Goal: Task Accomplishment & Management: Manage account settings

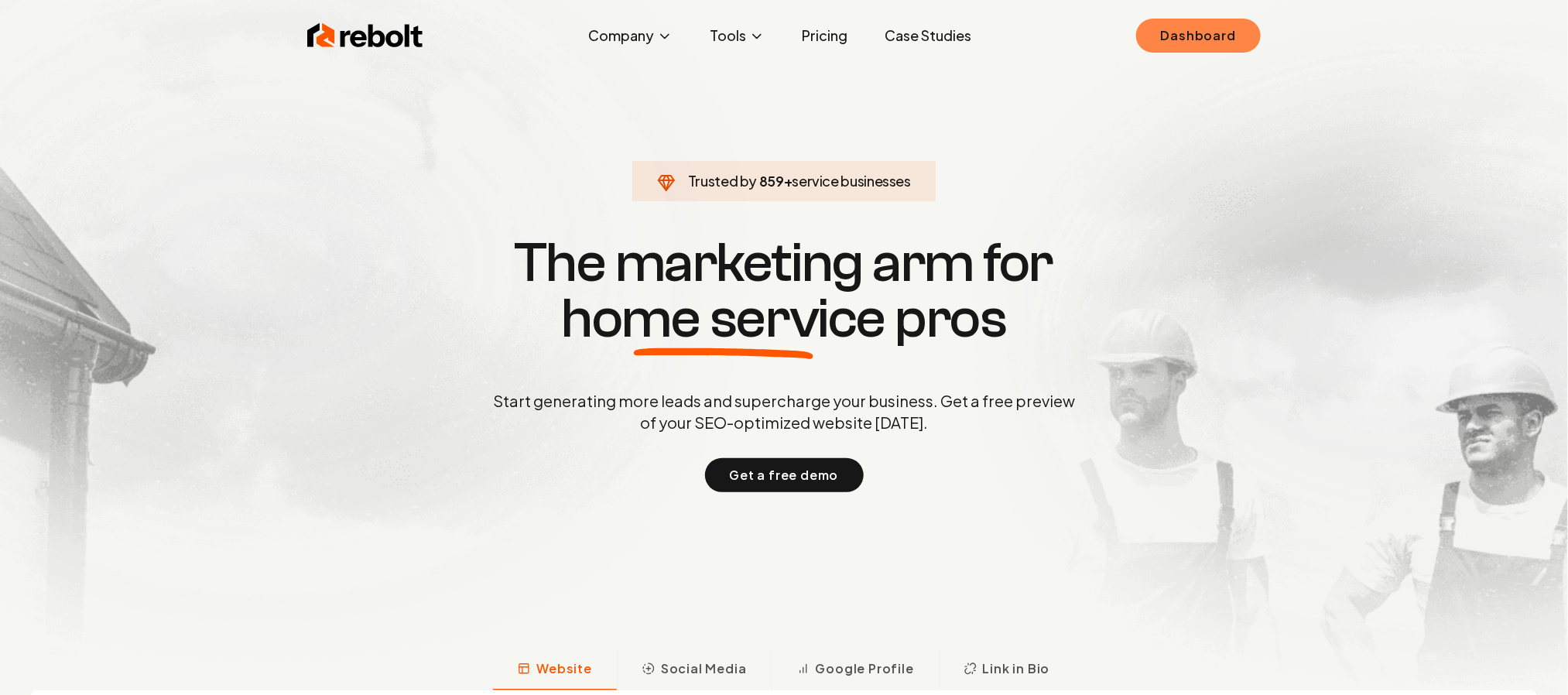
click at [1178, 42] on link "Dashboard" at bounding box center [1198, 35] width 125 height 34
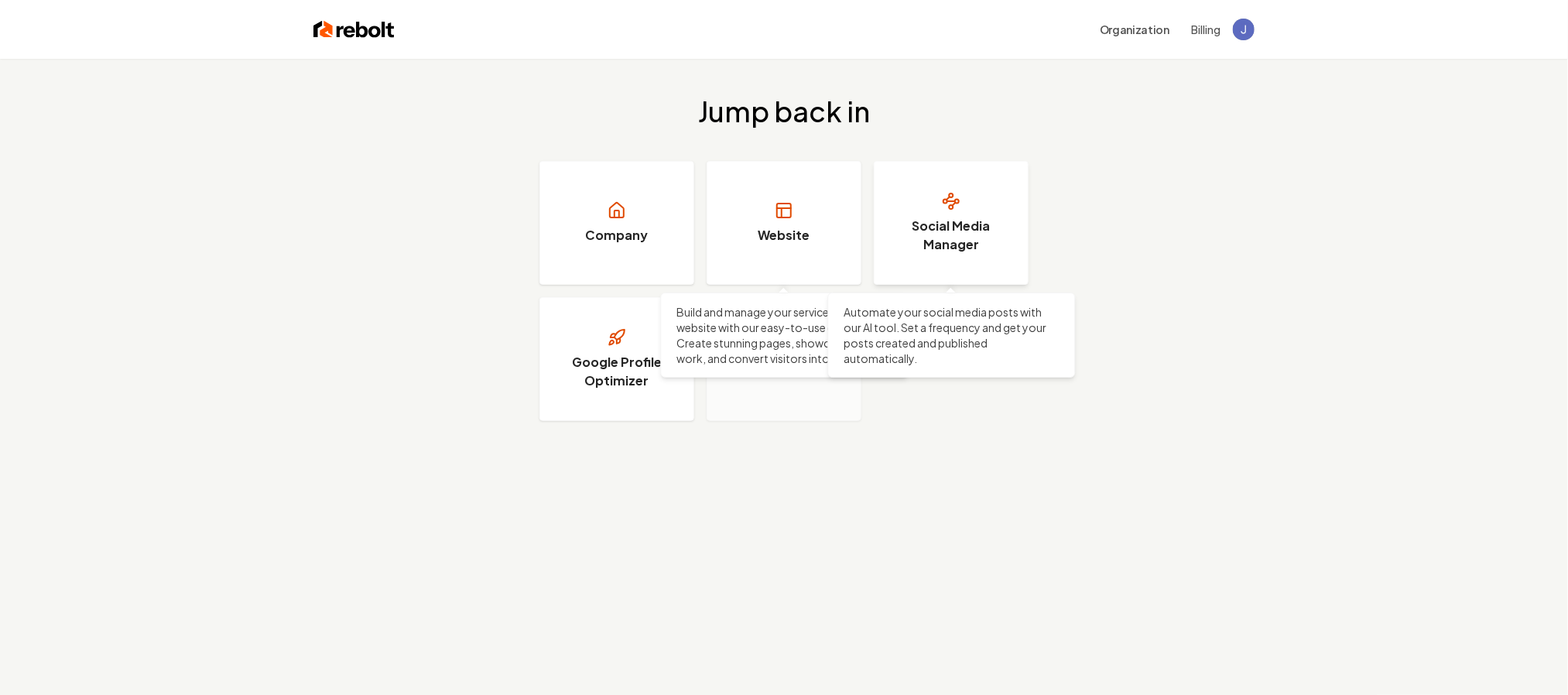
click at [961, 242] on h3 "Social Media Manager" at bounding box center [951, 235] width 116 height 37
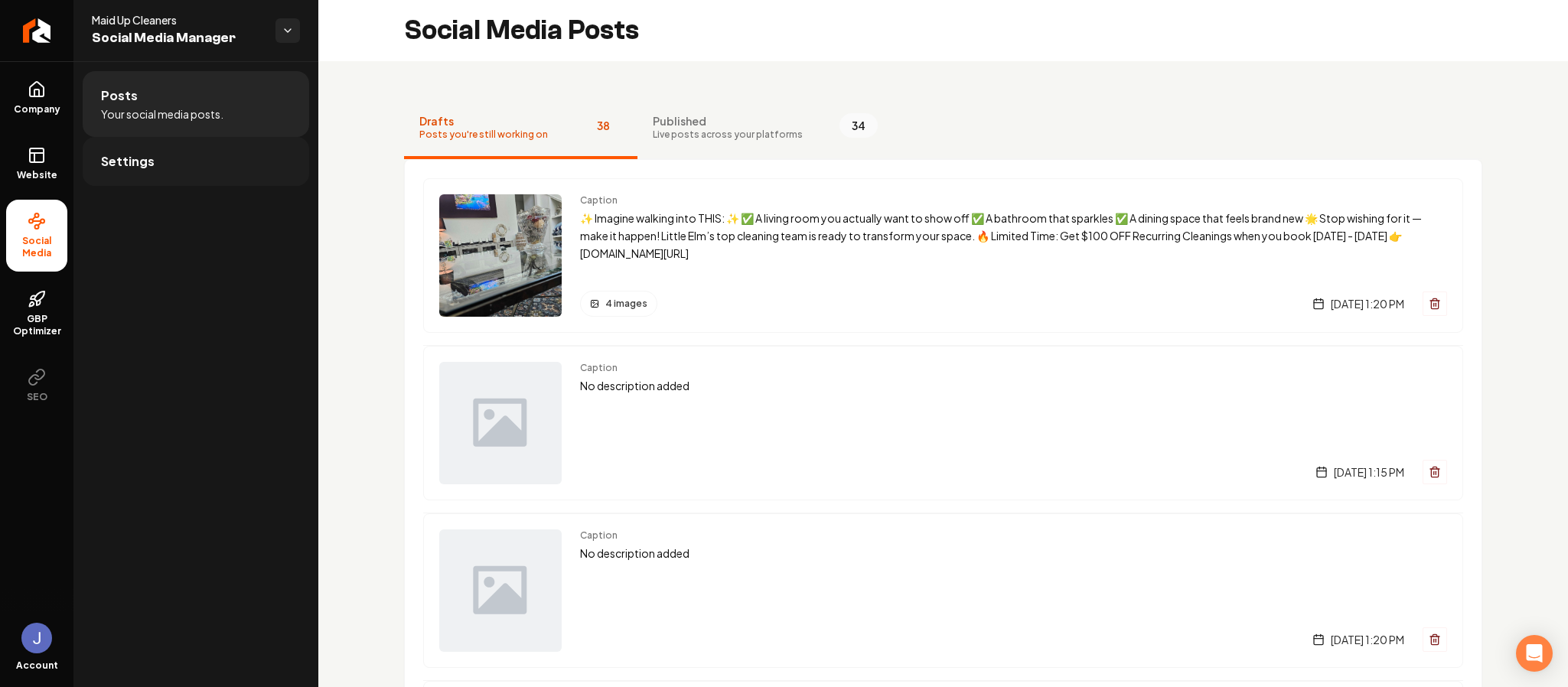
click at [153, 168] on link "Settings" at bounding box center [196, 161] width 226 height 49
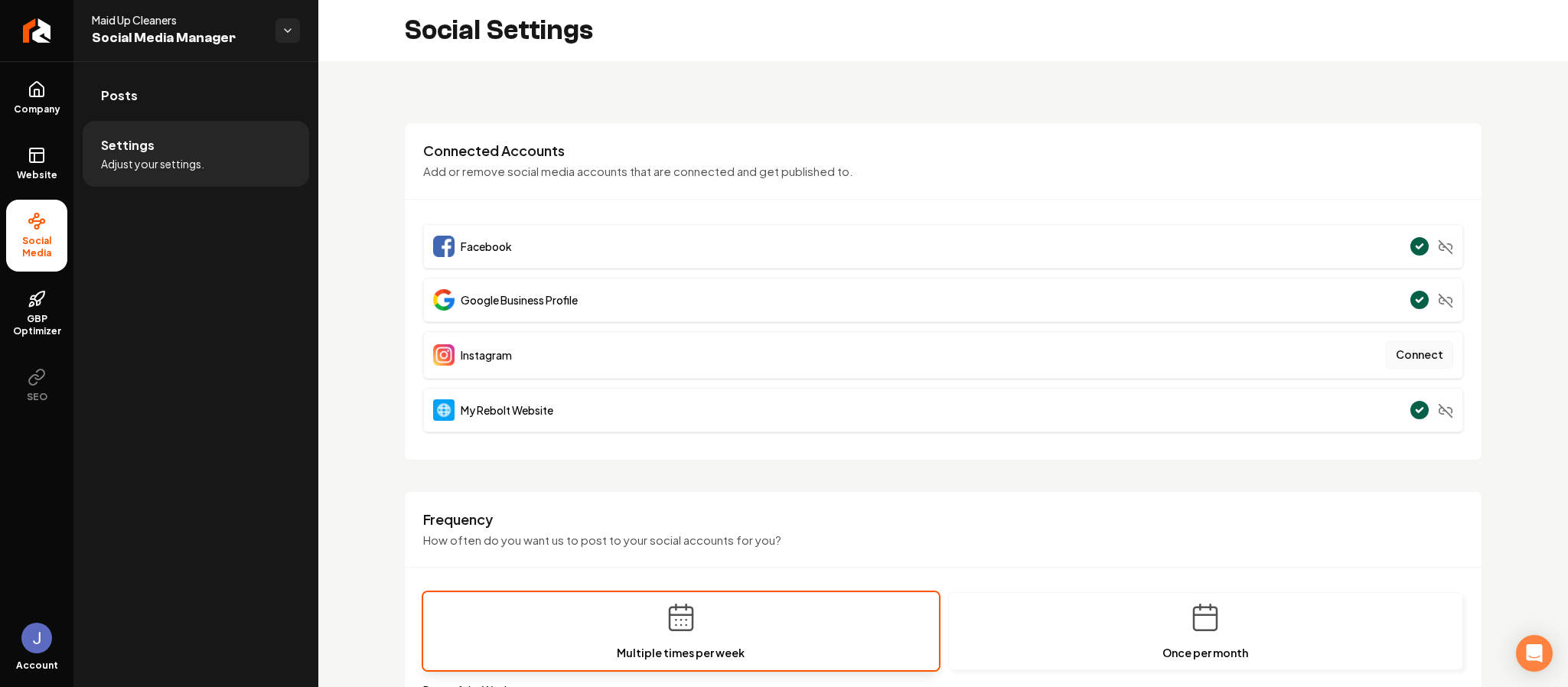
click at [1388, 347] on button "Connect" at bounding box center [1419, 355] width 67 height 28
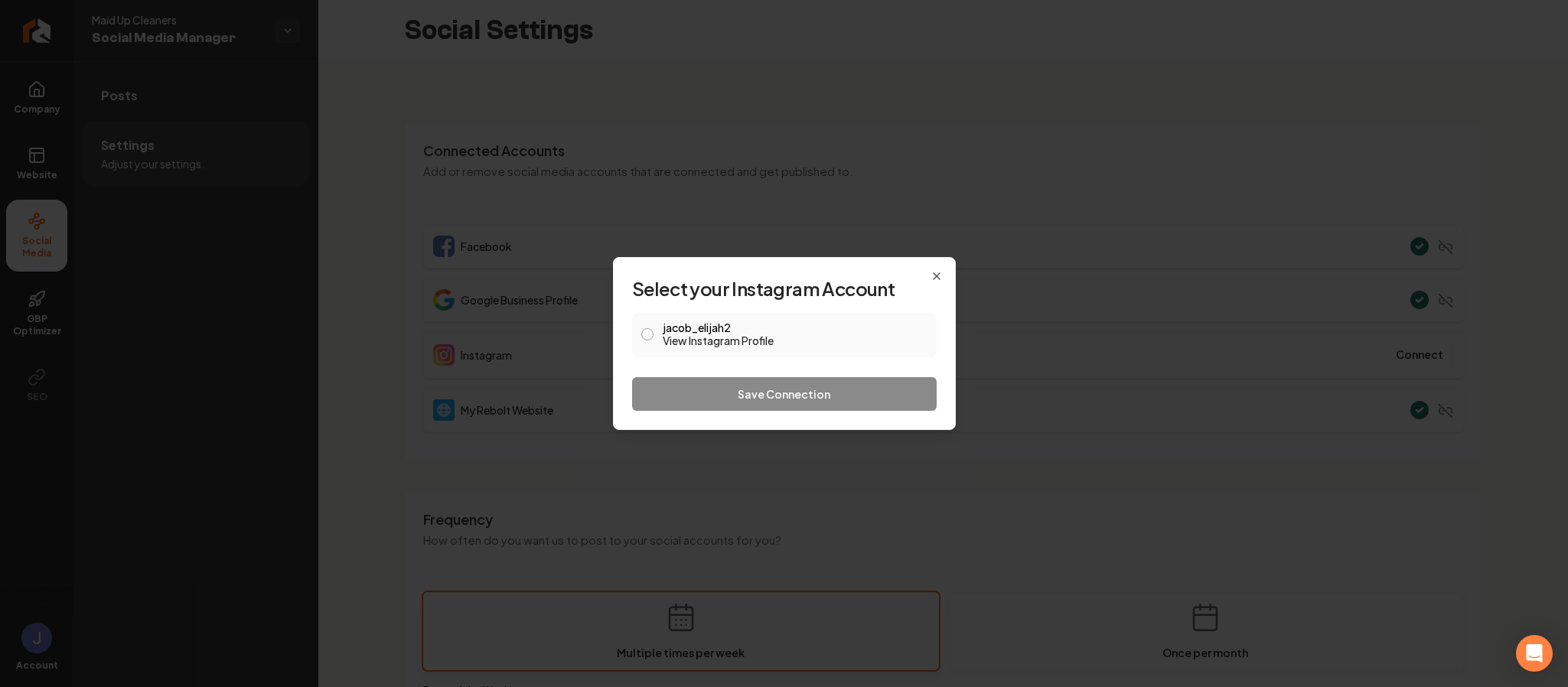
click at [646, 329] on button "jacob_elijah2 View Instagram Profile" at bounding box center [647, 333] width 12 height 12
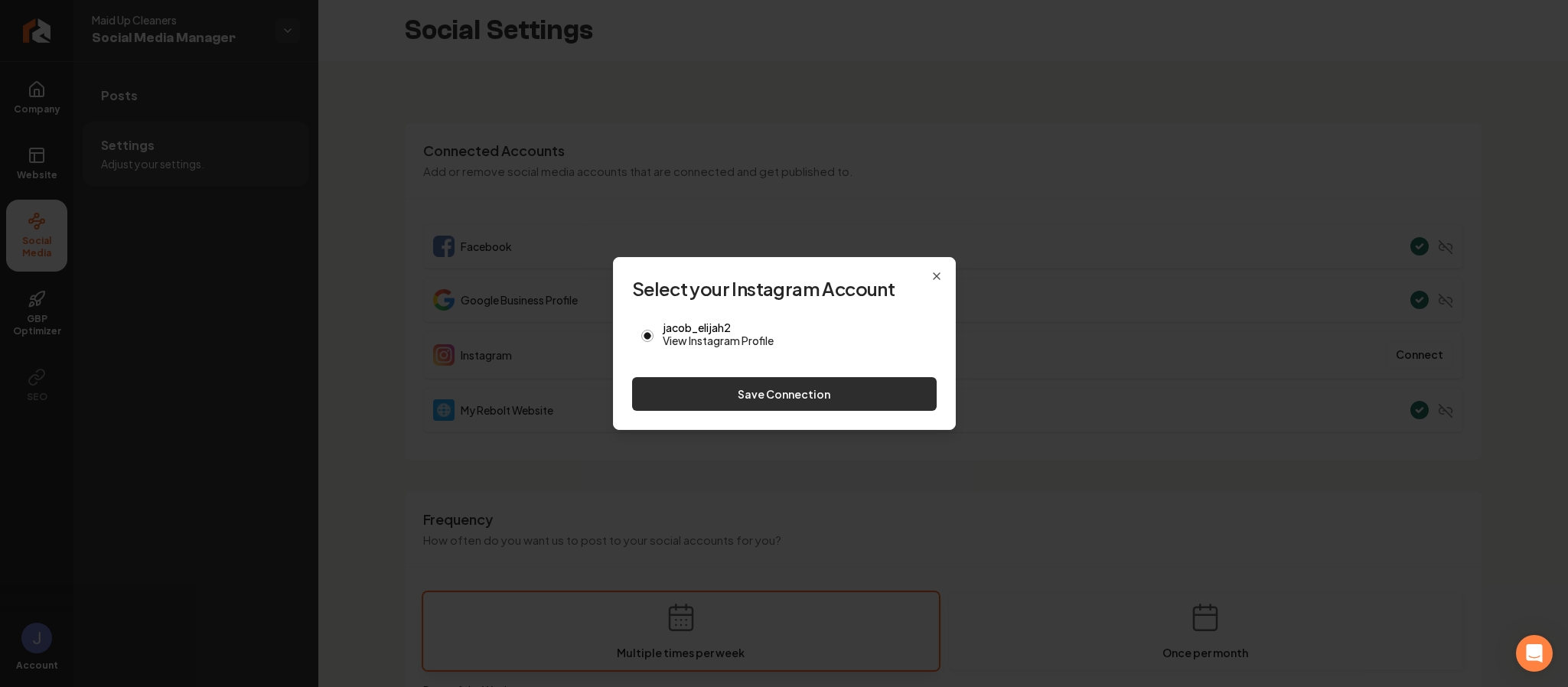
click at [756, 392] on button "Save Connection" at bounding box center [784, 393] width 304 height 34
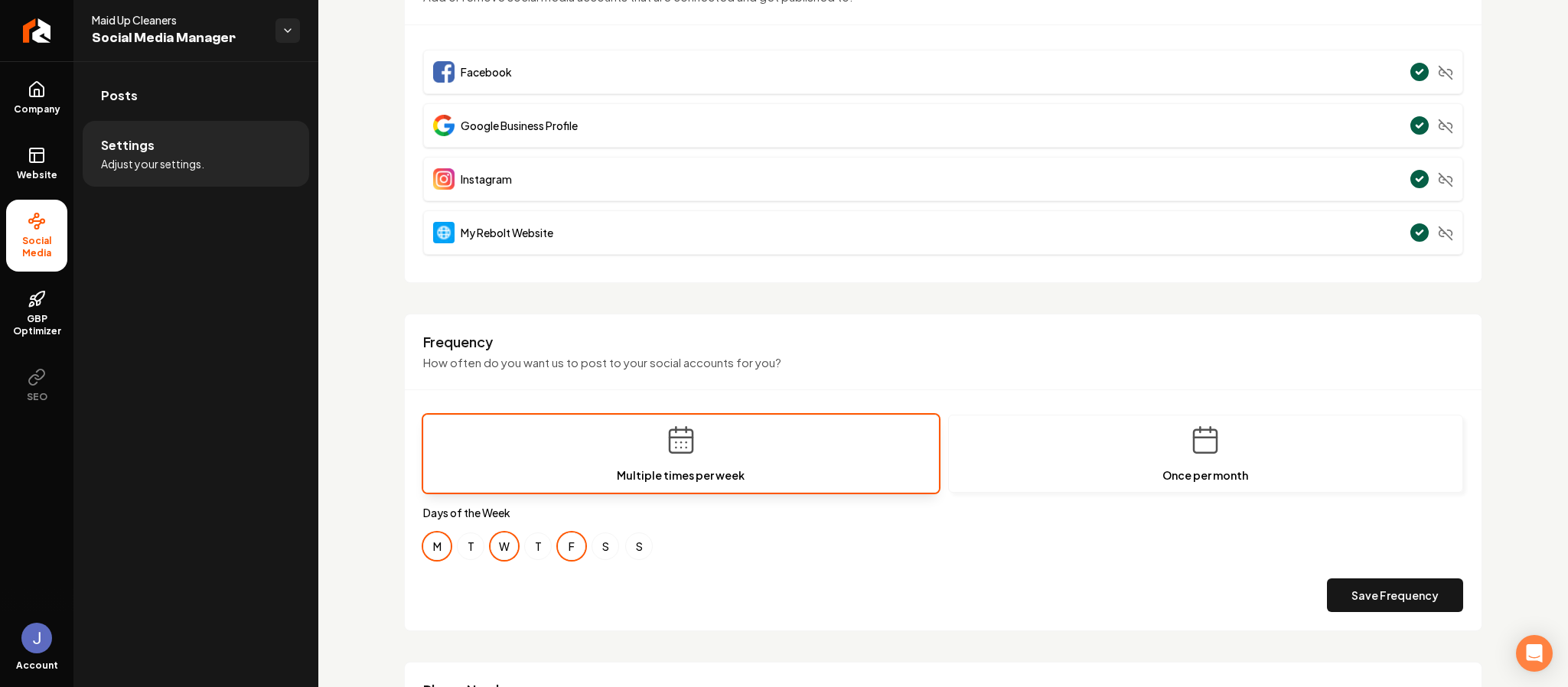
scroll to position [422, 0]
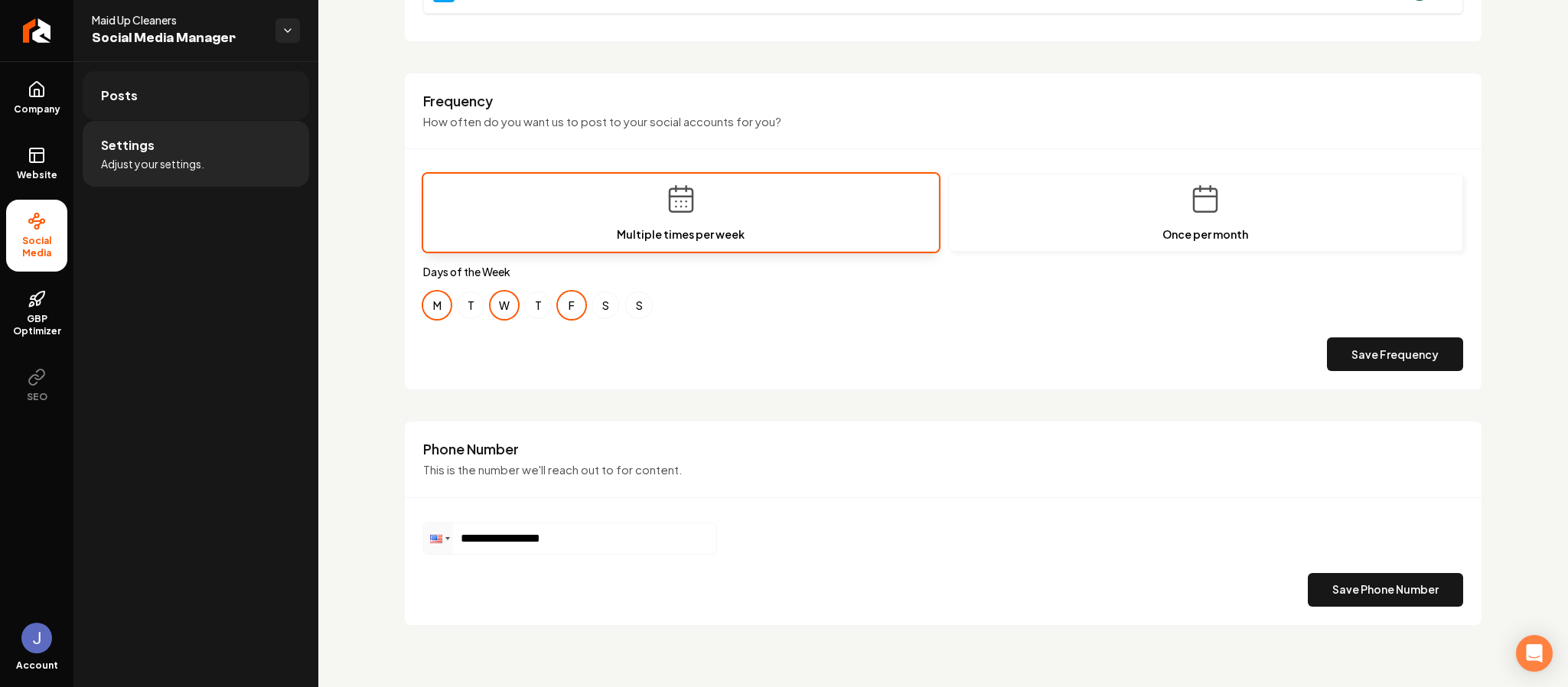
click at [196, 81] on link "Posts" at bounding box center [196, 95] width 226 height 49
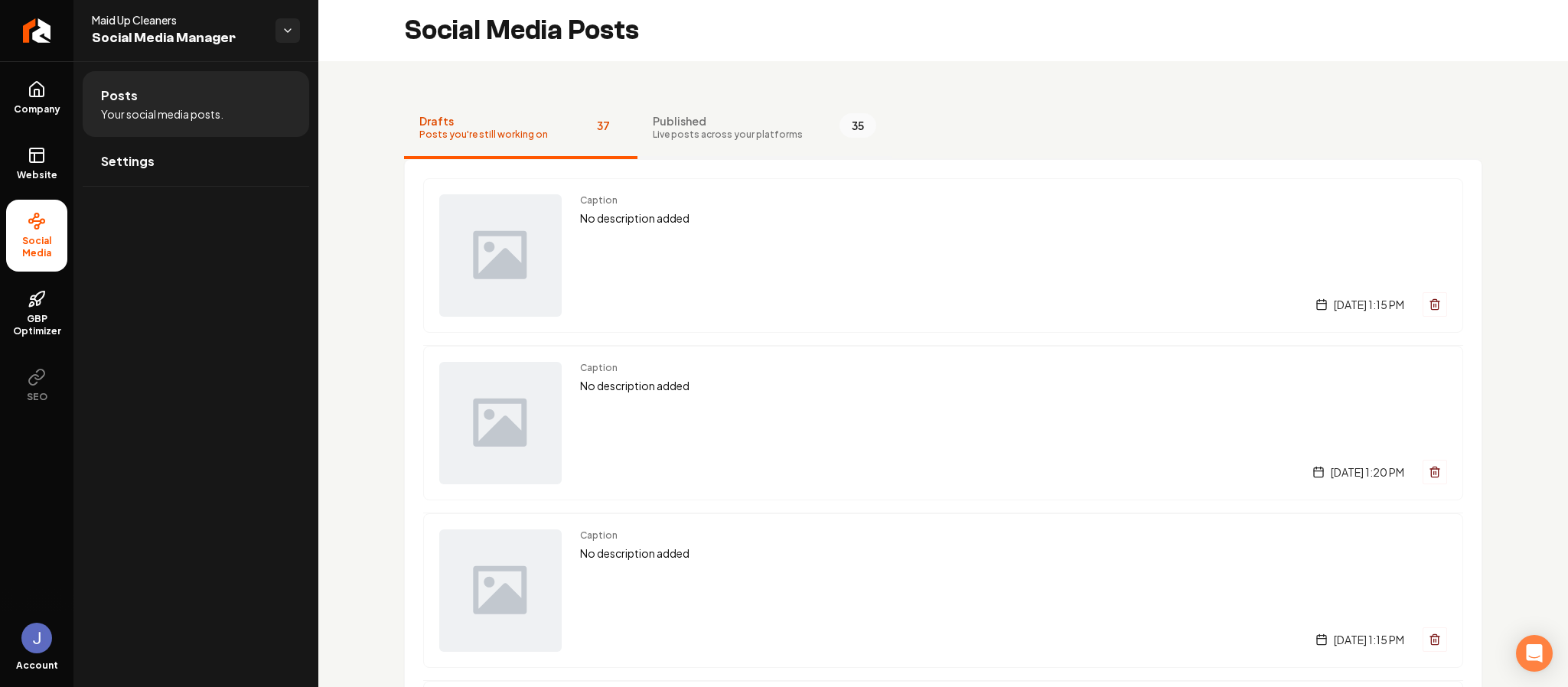
click at [723, 131] on span "Live posts across your platforms" at bounding box center [727, 134] width 150 height 12
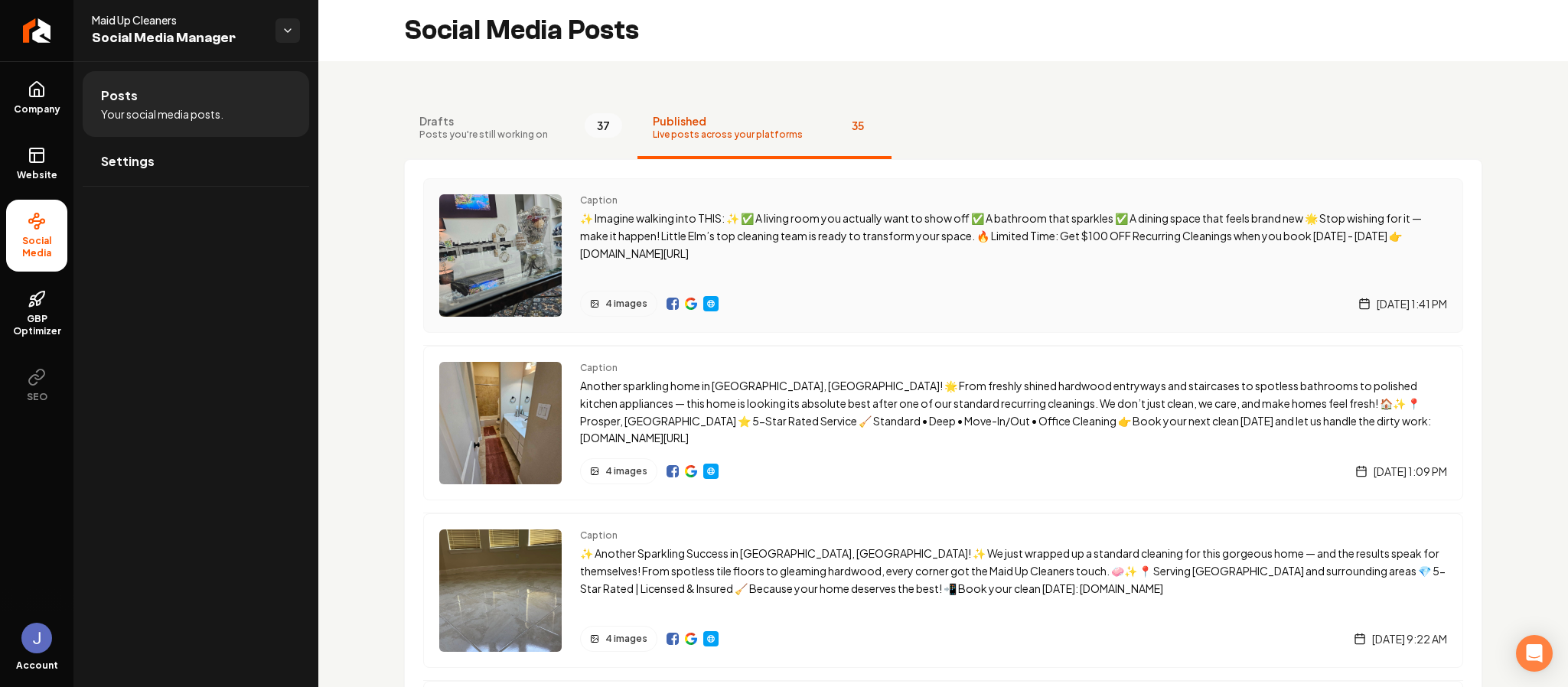
click at [797, 239] on p "✨ Imagine walking into THIS: ✨ ✅ A living room you actually want to show off ✅ …" at bounding box center [1013, 235] width 867 height 52
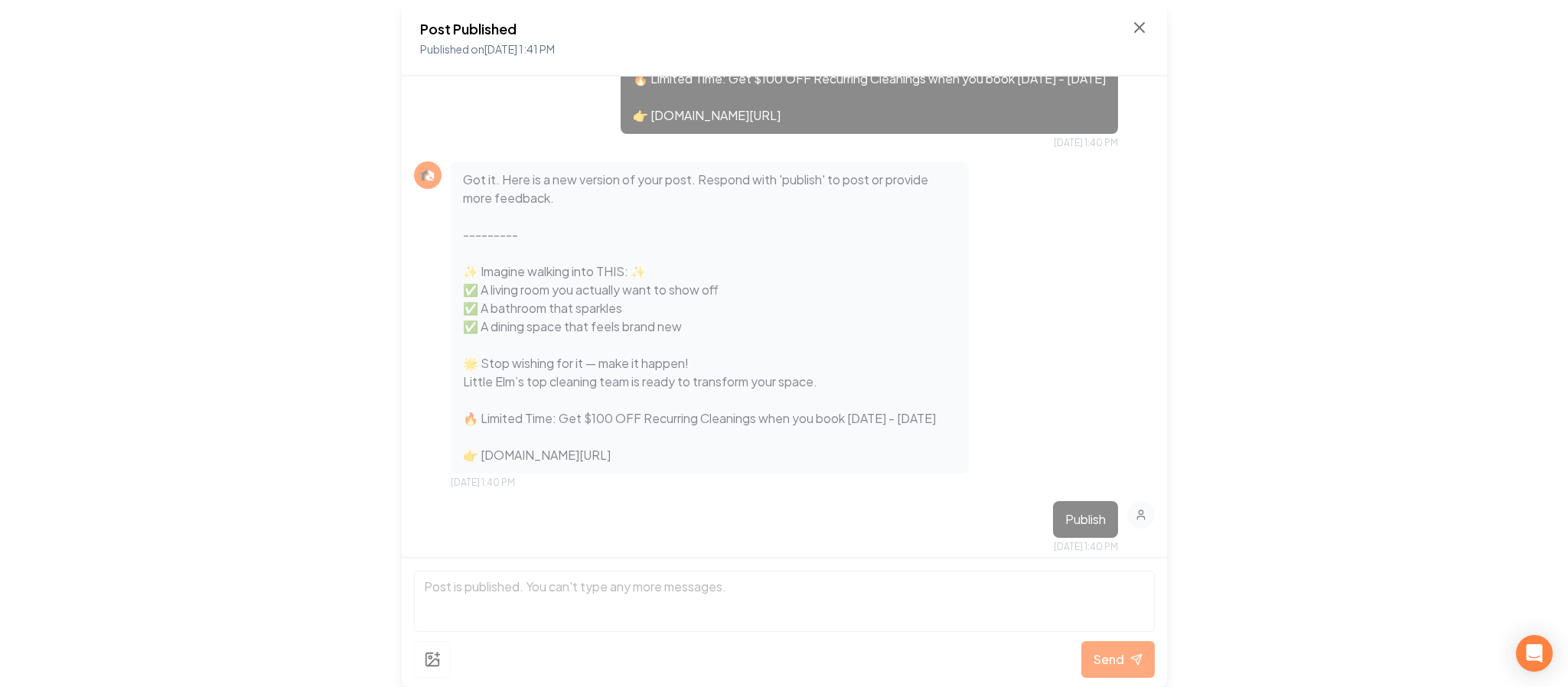
scroll to position [1107, 0]
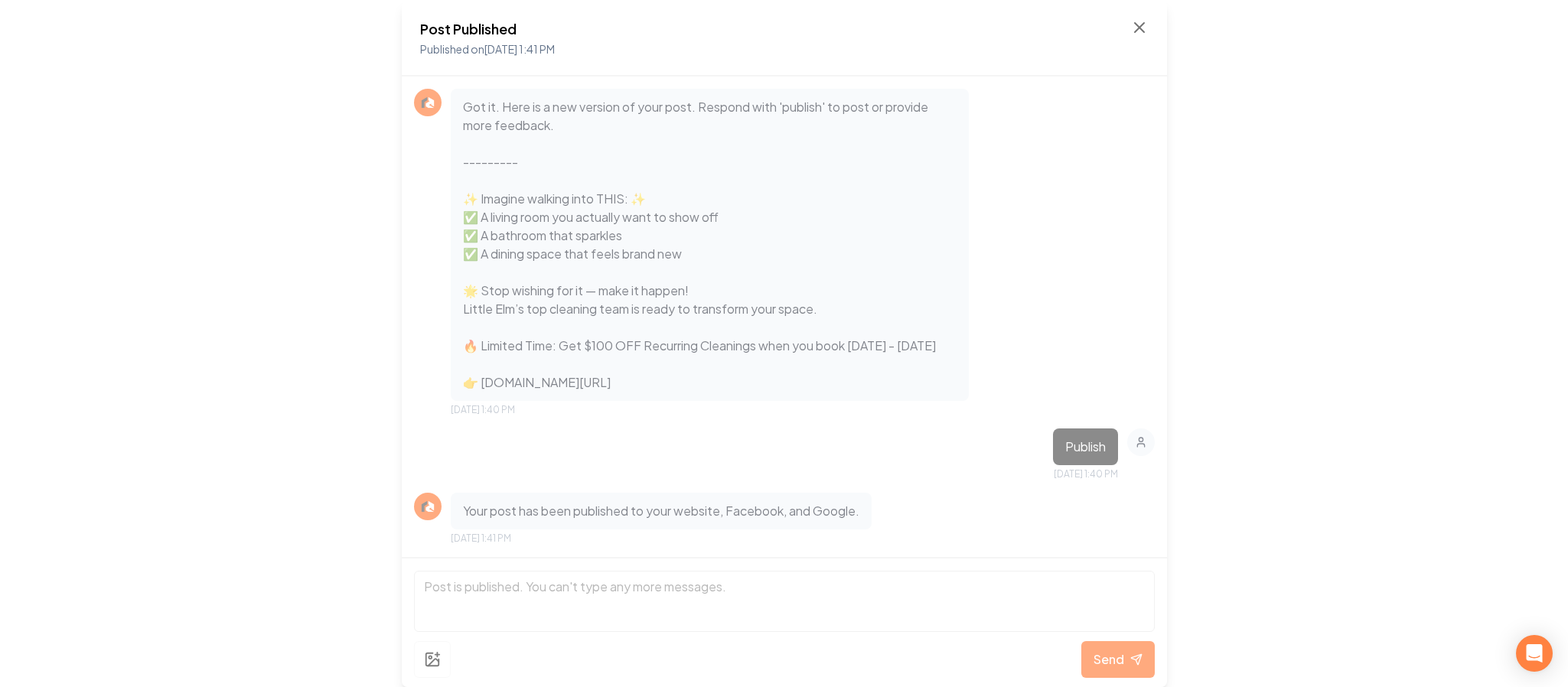
click at [758, 351] on p "Got it. Here is a new version of your post. Respond with 'publish' to post or p…" at bounding box center [710, 245] width 494 height 294
click at [1142, 28] on icon at bounding box center [1140, 28] width 18 height 18
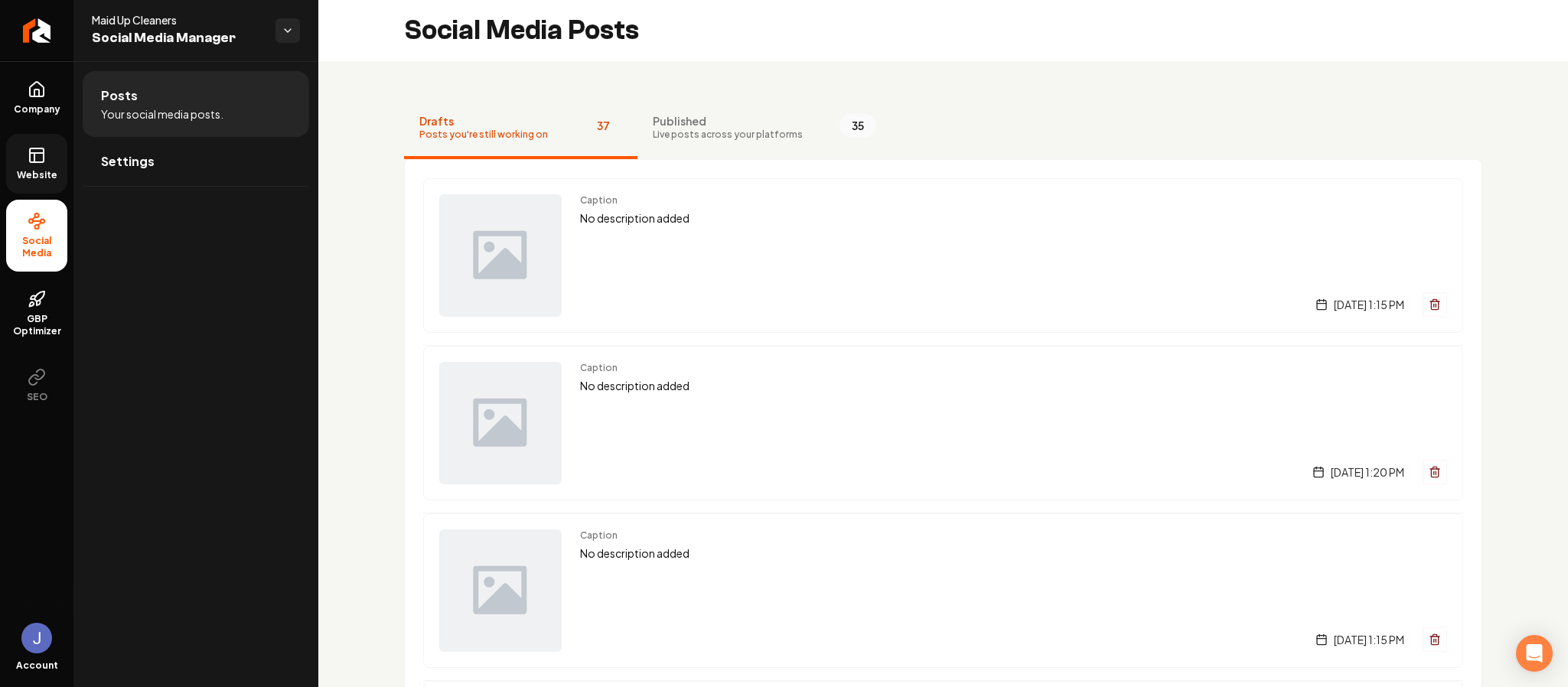
click at [37, 163] on icon at bounding box center [37, 155] width 18 height 18
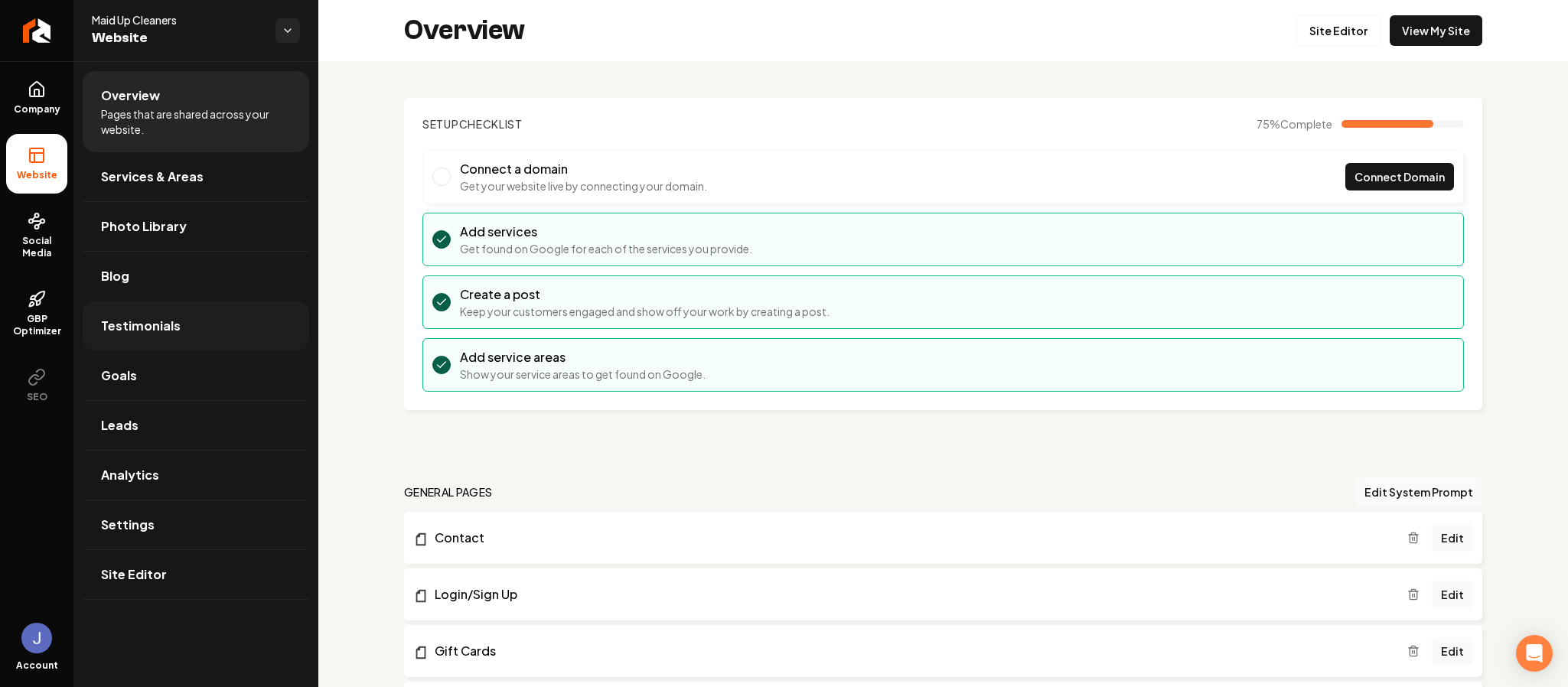
click at [193, 317] on link "Testimonials" at bounding box center [196, 325] width 226 height 49
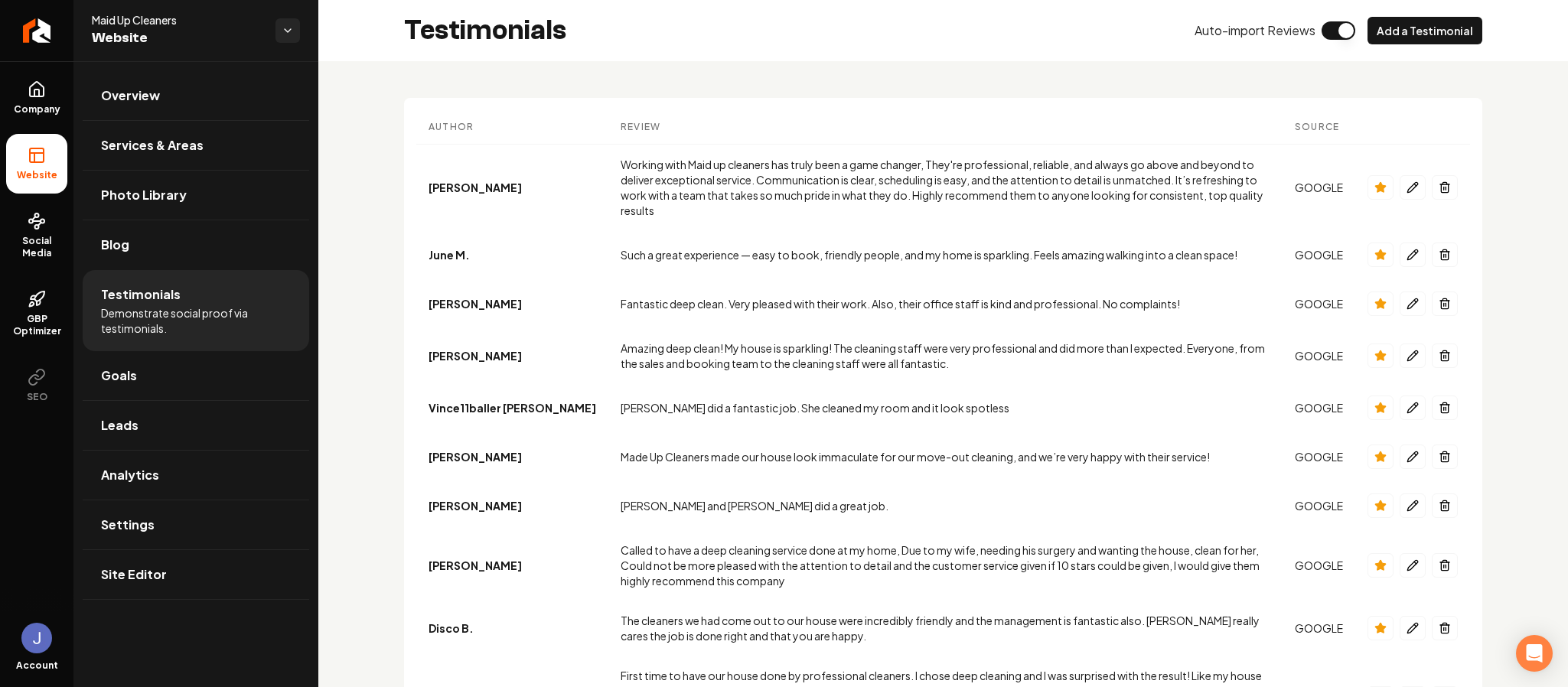
click at [156, 604] on ul "Overview Services & Areas Photo Library Blog Testimonials Demonstrate social pr…" at bounding box center [196, 335] width 244 height 547
click at [156, 579] on span "Site Editor" at bounding box center [134, 574] width 66 height 18
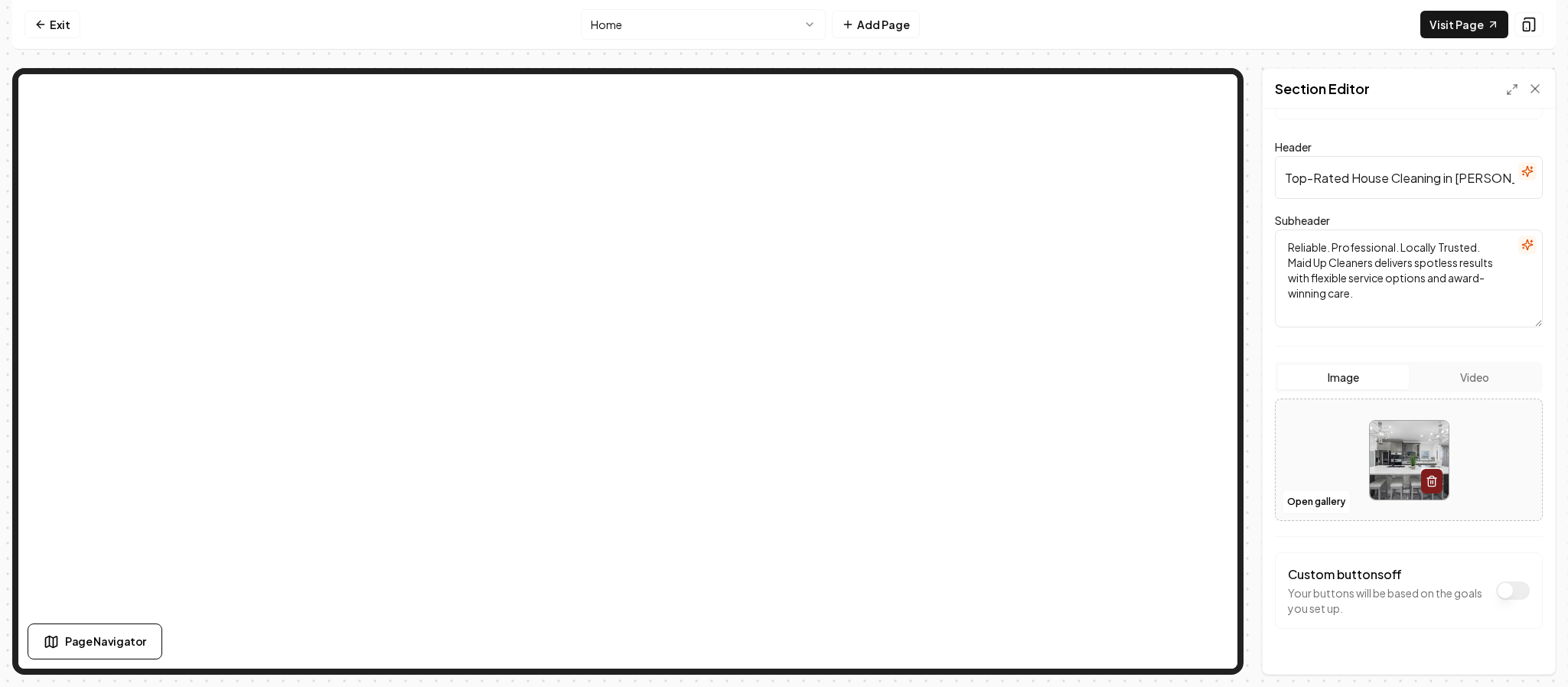
scroll to position [107, 0]
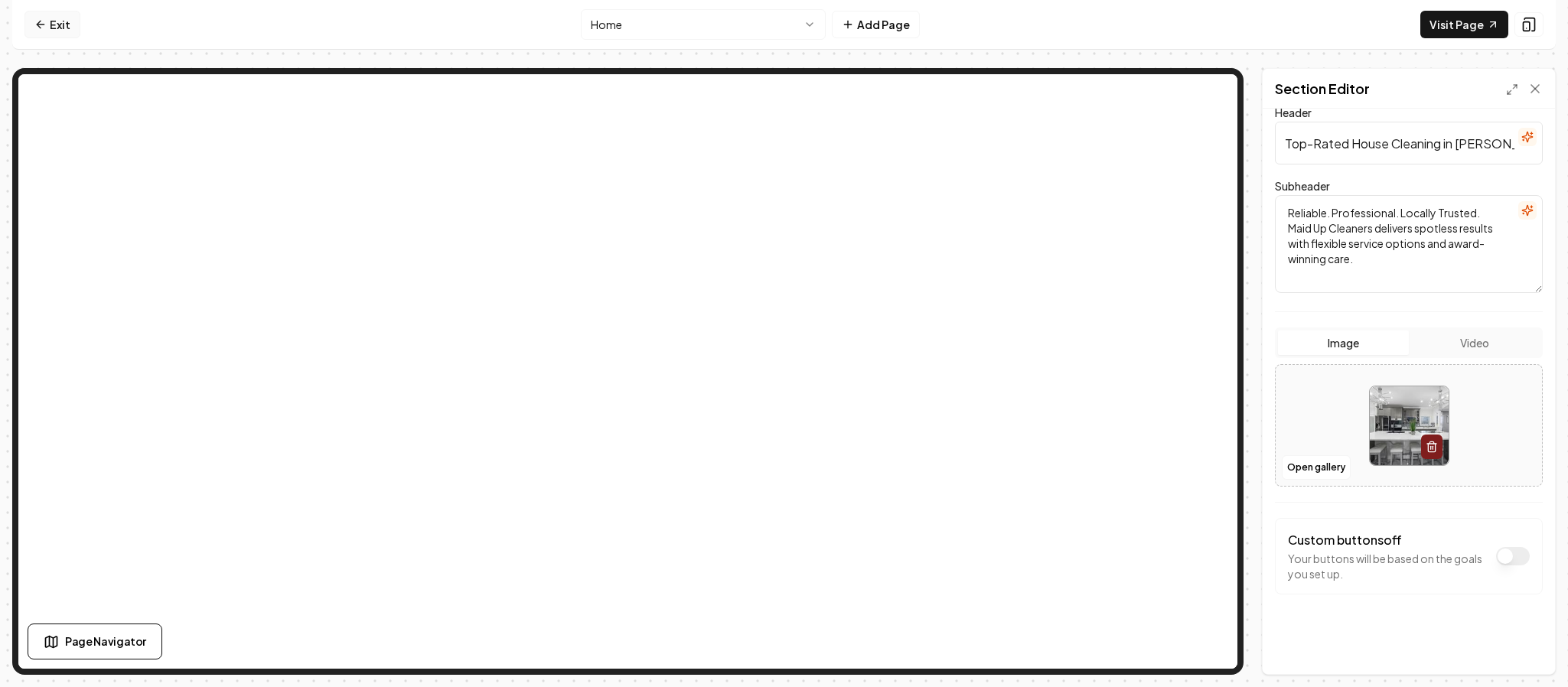
click at [51, 28] on link "Exit" at bounding box center [52, 25] width 56 height 28
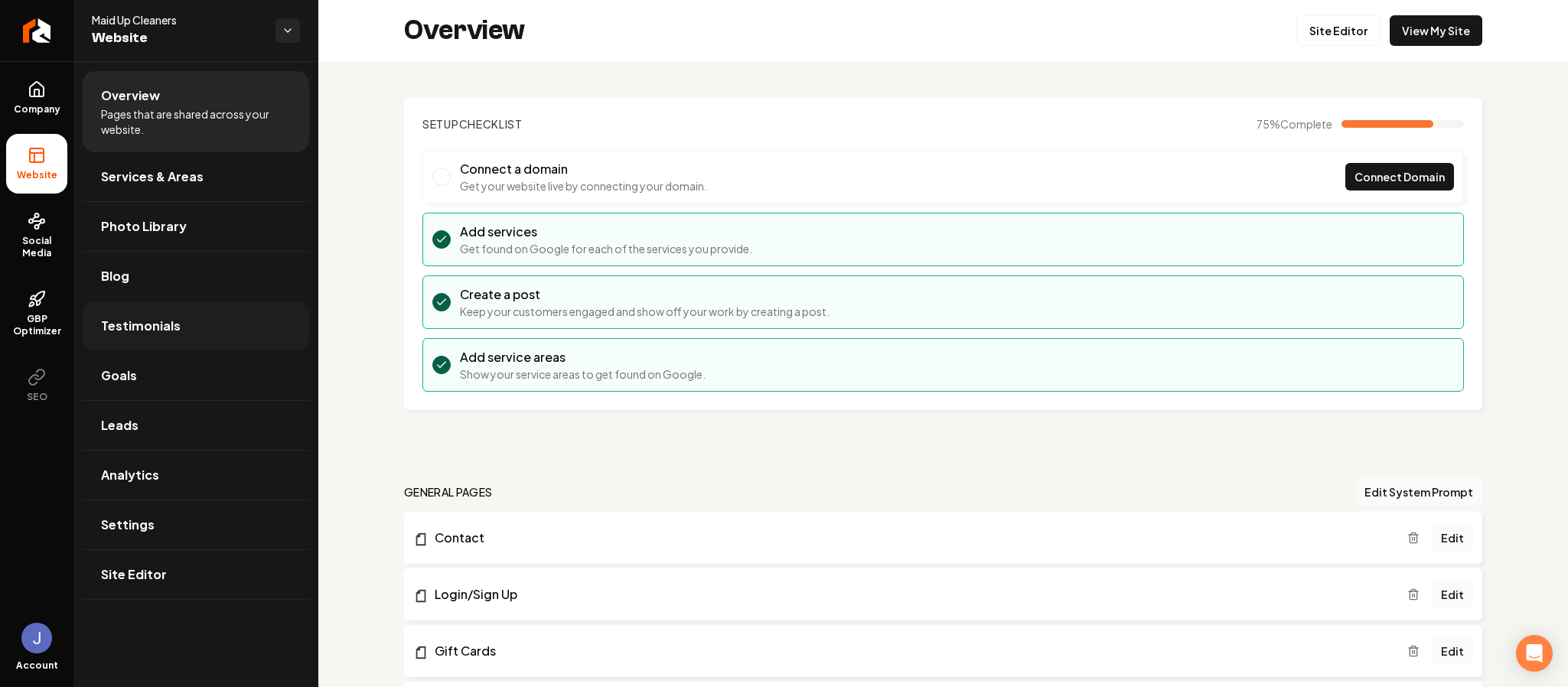
click at [131, 320] on span "Testimonials" at bounding box center [141, 326] width 80 height 18
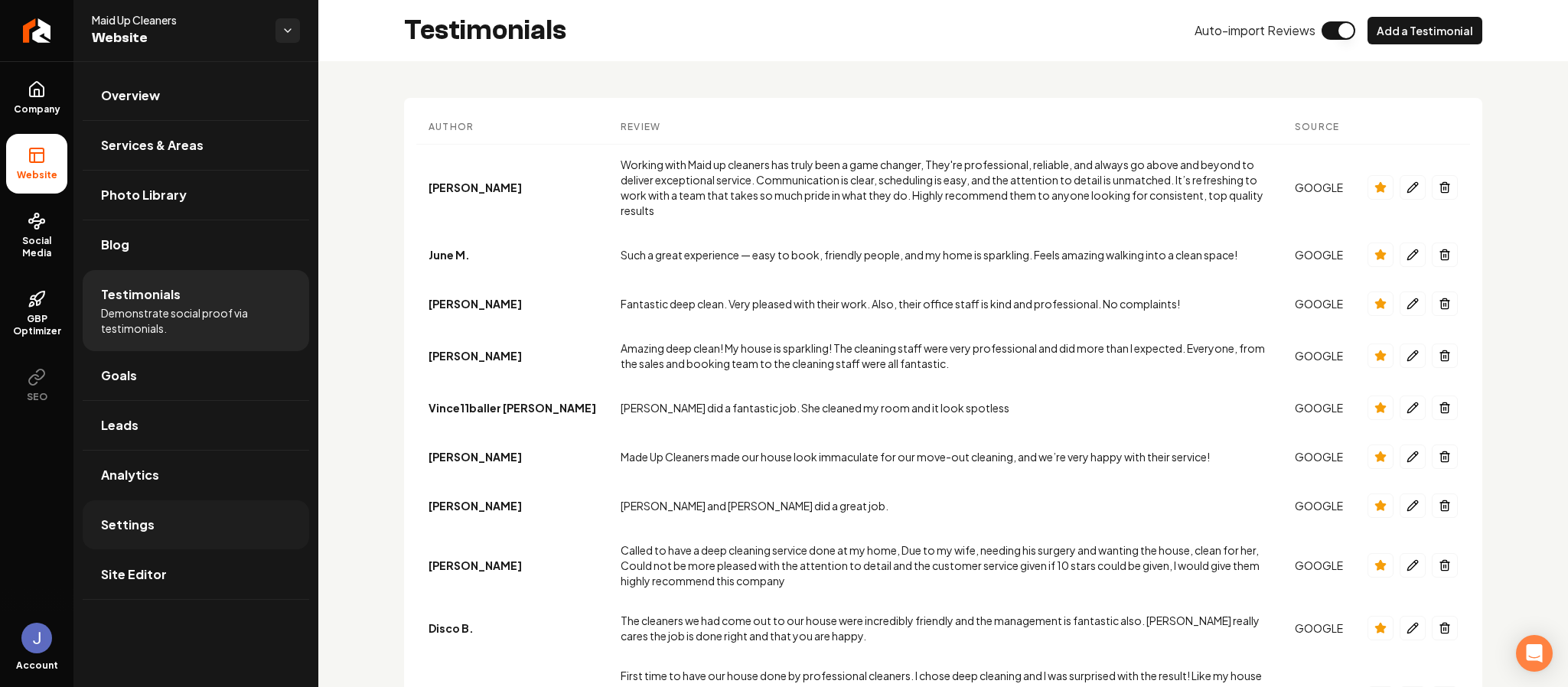
click at [180, 533] on link "Settings" at bounding box center [196, 524] width 226 height 49
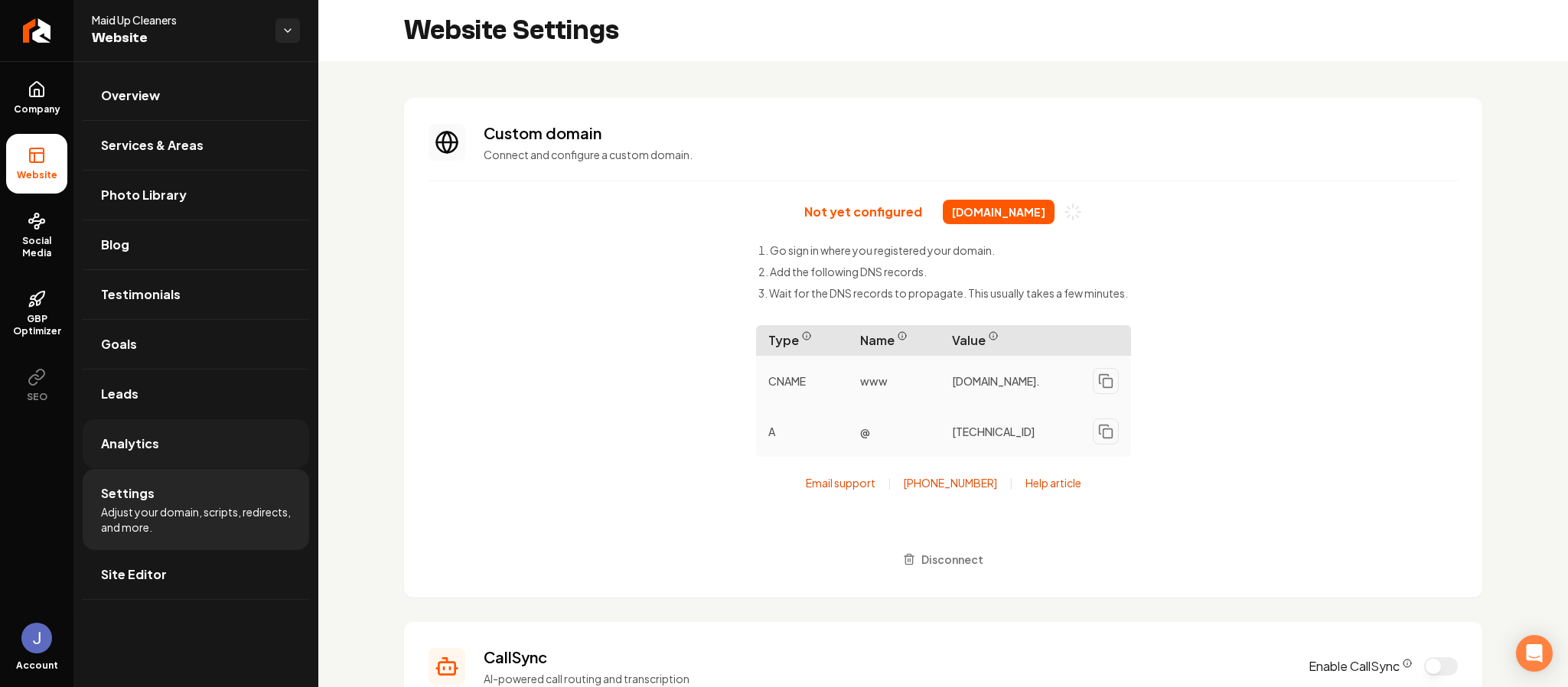
click at [210, 432] on link "Analytics" at bounding box center [196, 443] width 226 height 49
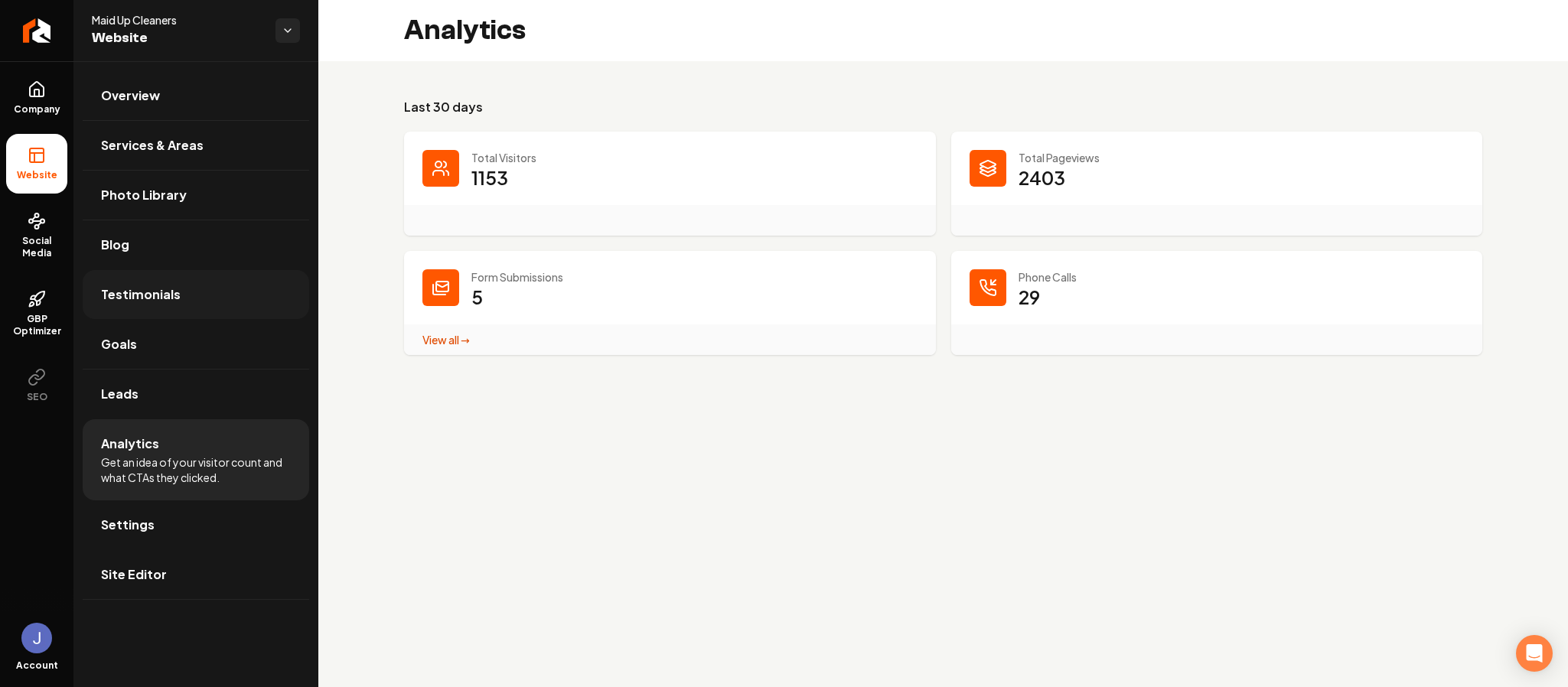
click at [173, 301] on span "Testimonials" at bounding box center [141, 295] width 80 height 18
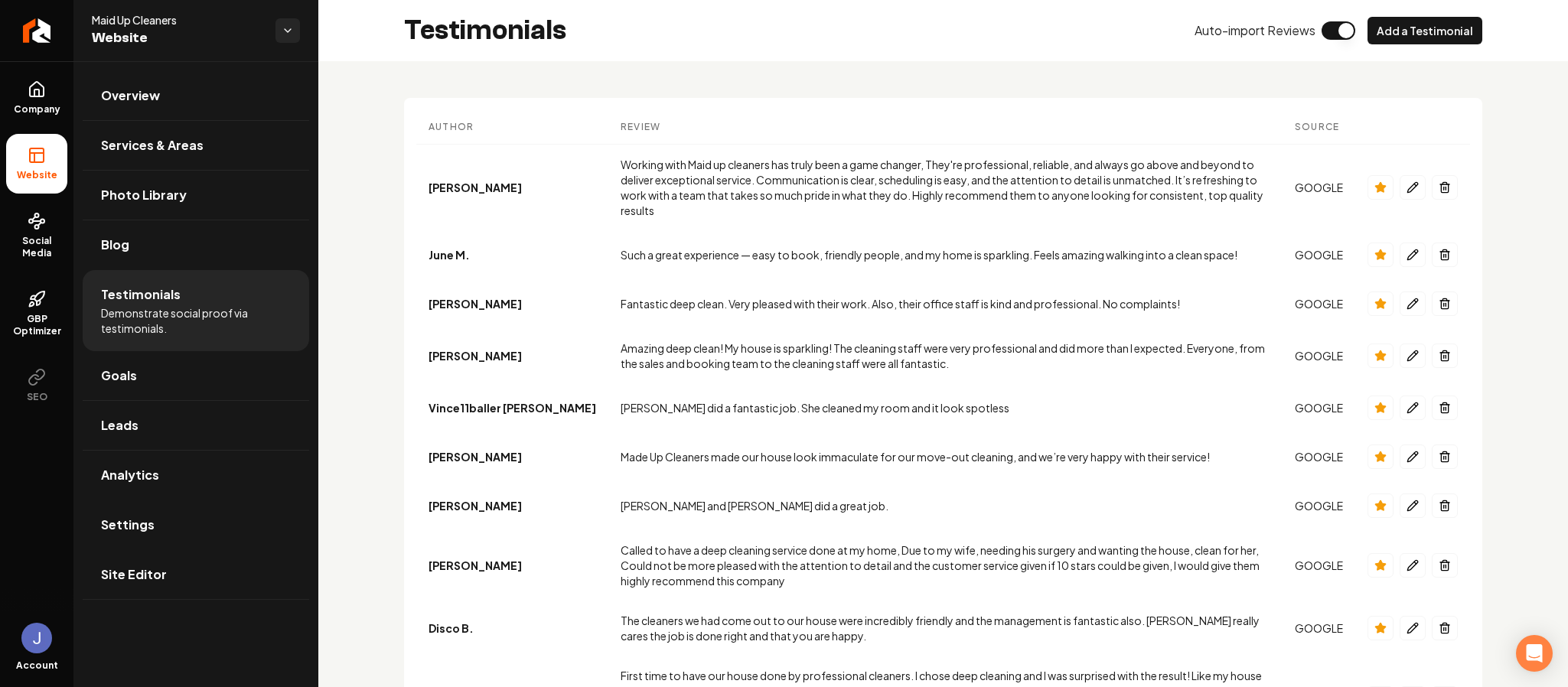
click at [1329, 21] on button "Main content area" at bounding box center [1338, 30] width 34 height 18
click at [1327, 23] on button "Main content area" at bounding box center [1338, 30] width 34 height 18
click at [1370, 24] on button "Add a Testimonial" at bounding box center [1425, 30] width 115 height 28
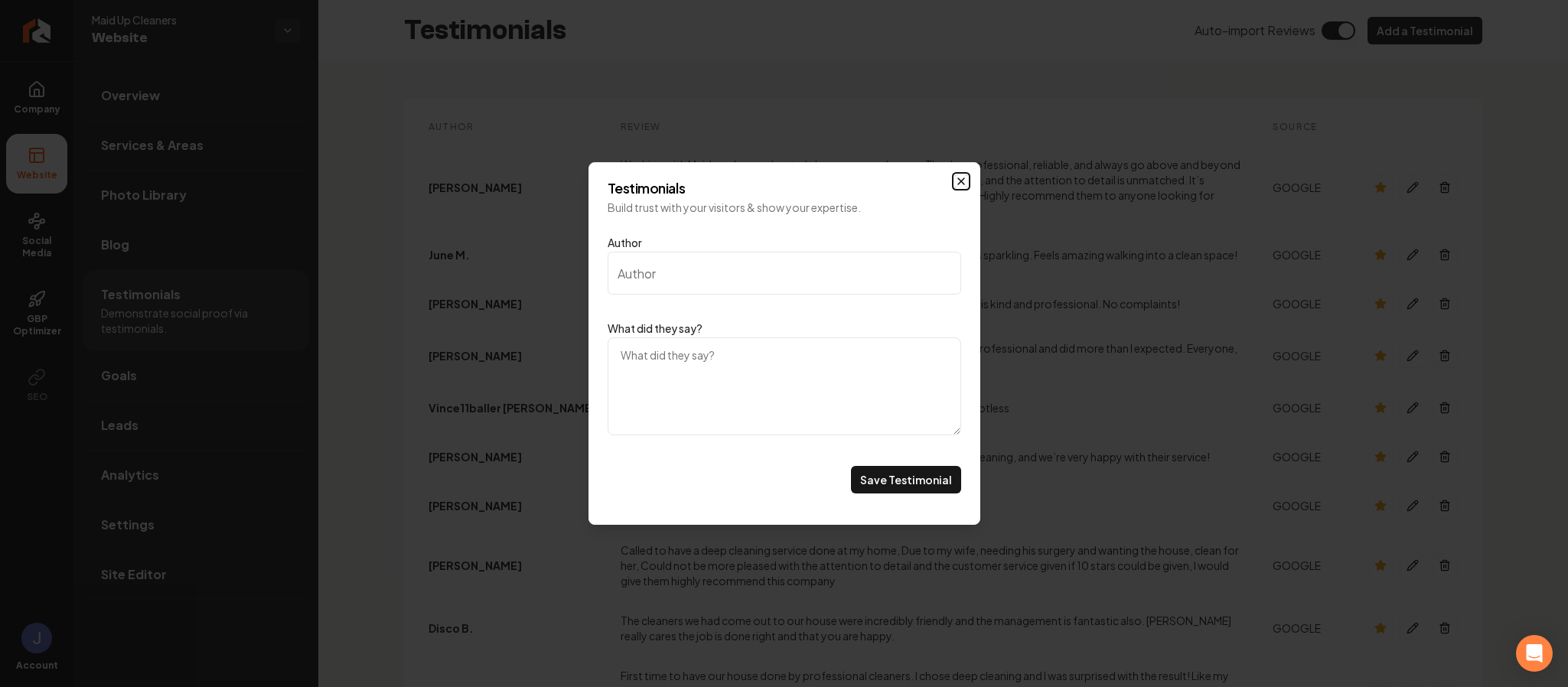
click at [960, 180] on icon "Main content area" at bounding box center [960, 181] width 12 height 12
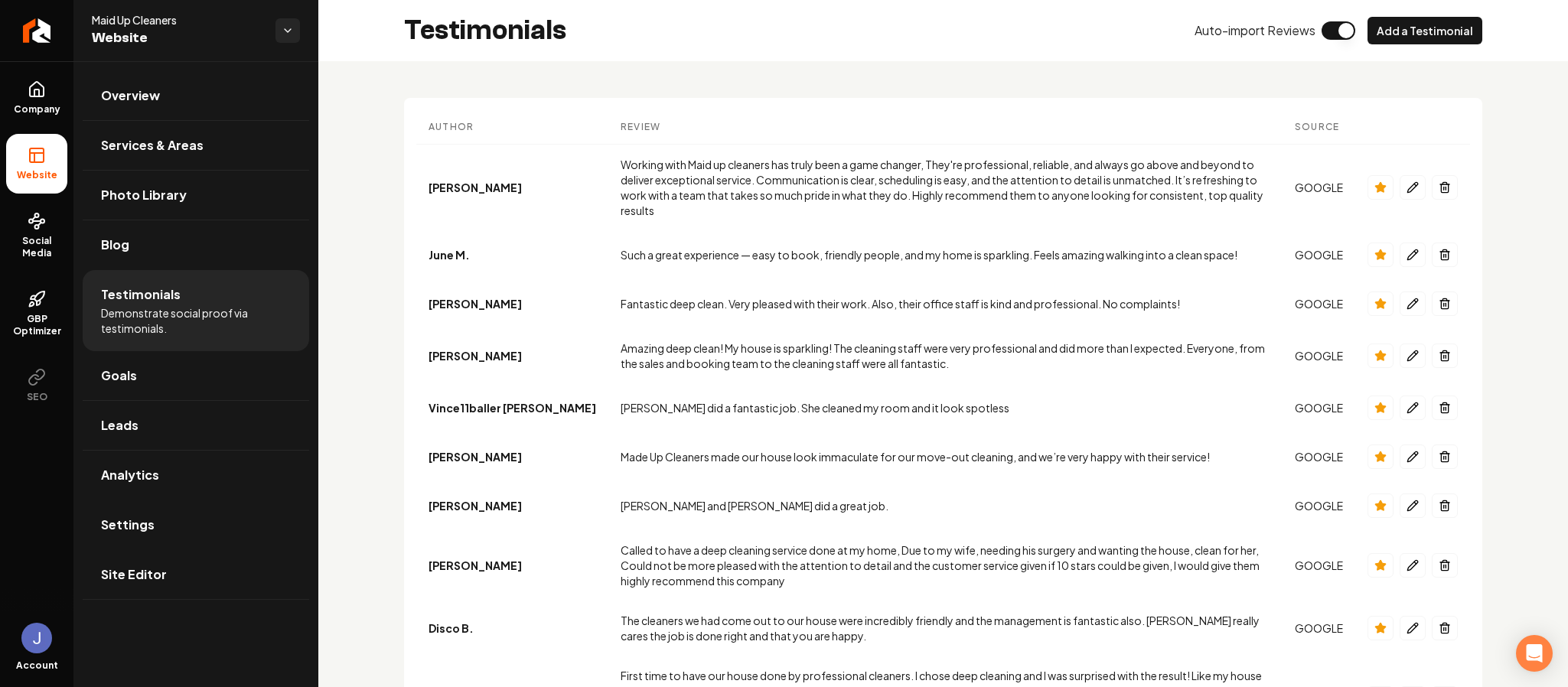
click at [608, 127] on th "Review" at bounding box center [946, 127] width 675 height 34
click at [450, 121] on th "Author" at bounding box center [512, 127] width 192 height 34
click at [124, 80] on link "Overview" at bounding box center [196, 95] width 226 height 49
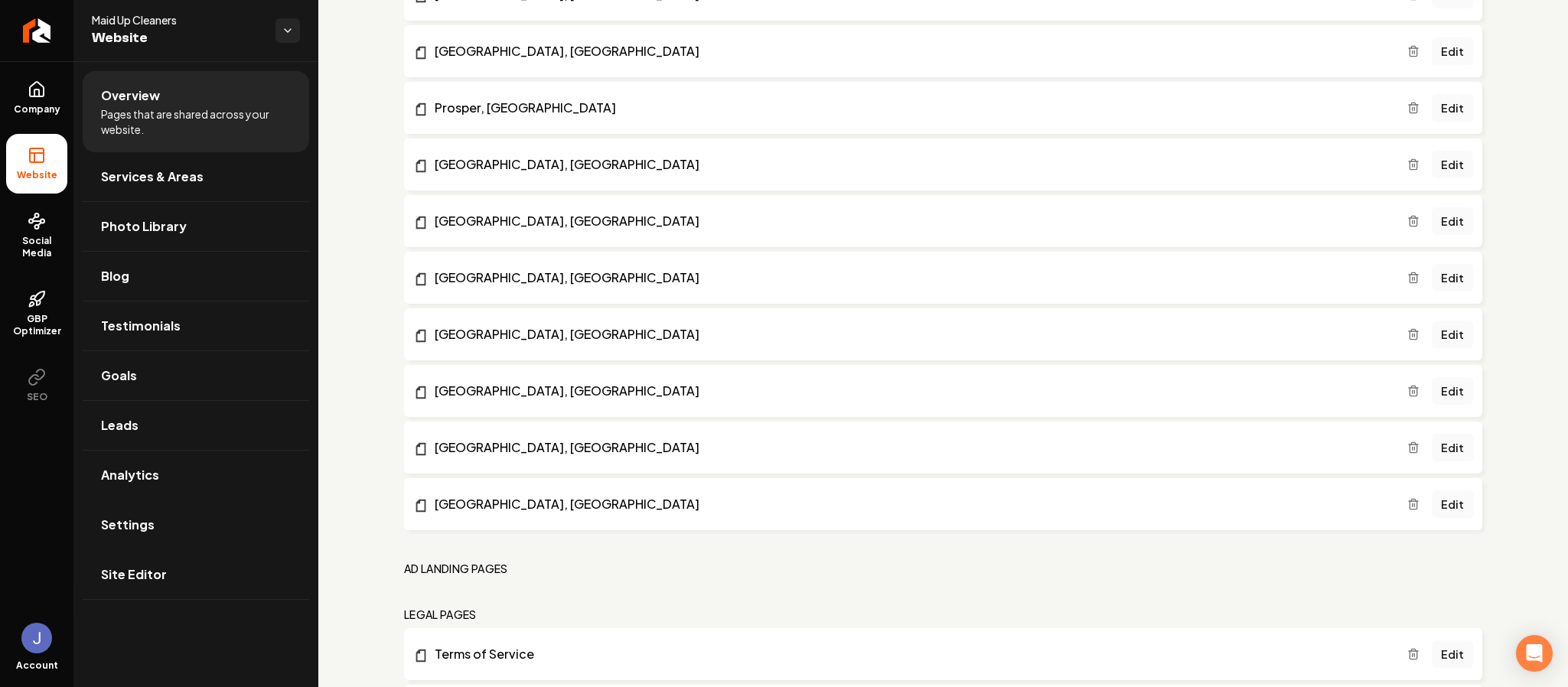
scroll to position [1830, 0]
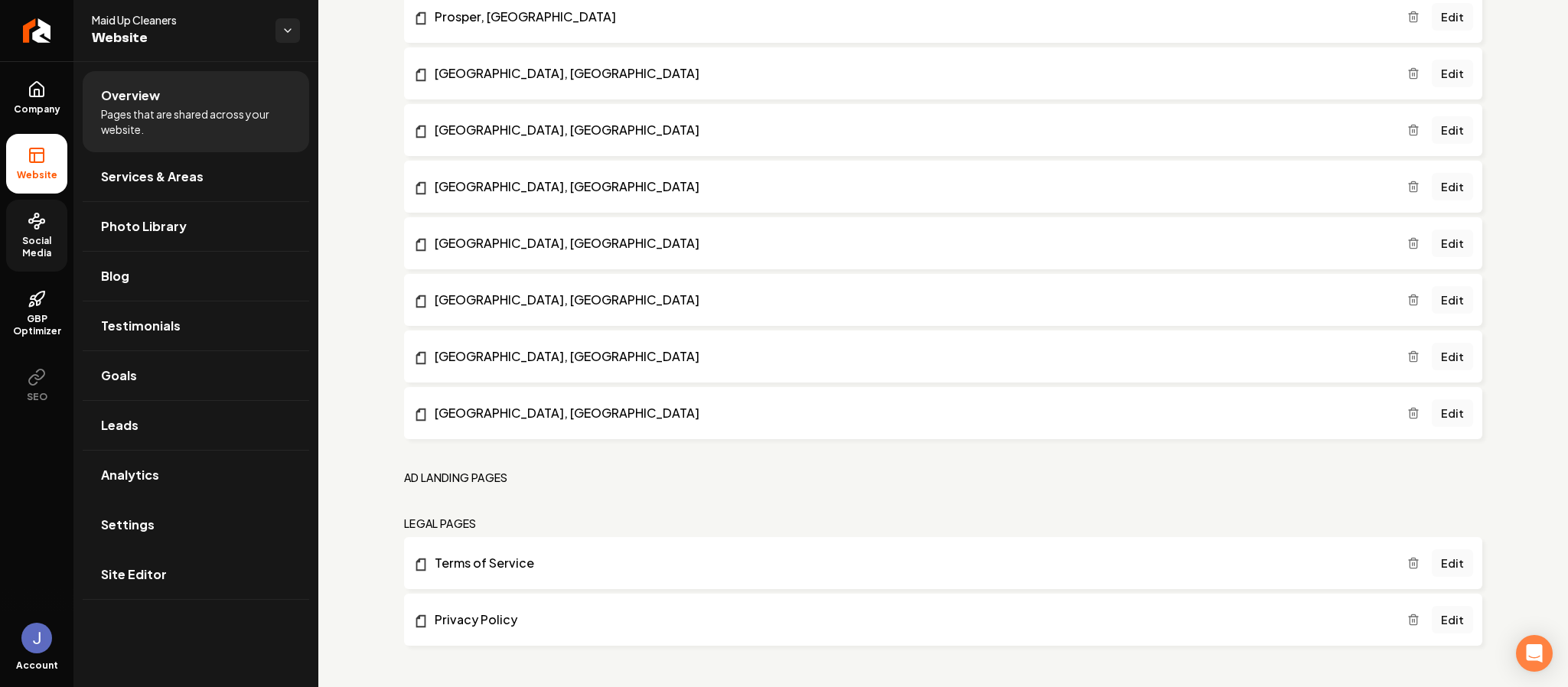
click at [24, 219] on link "Social Media" at bounding box center [37, 235] width 62 height 72
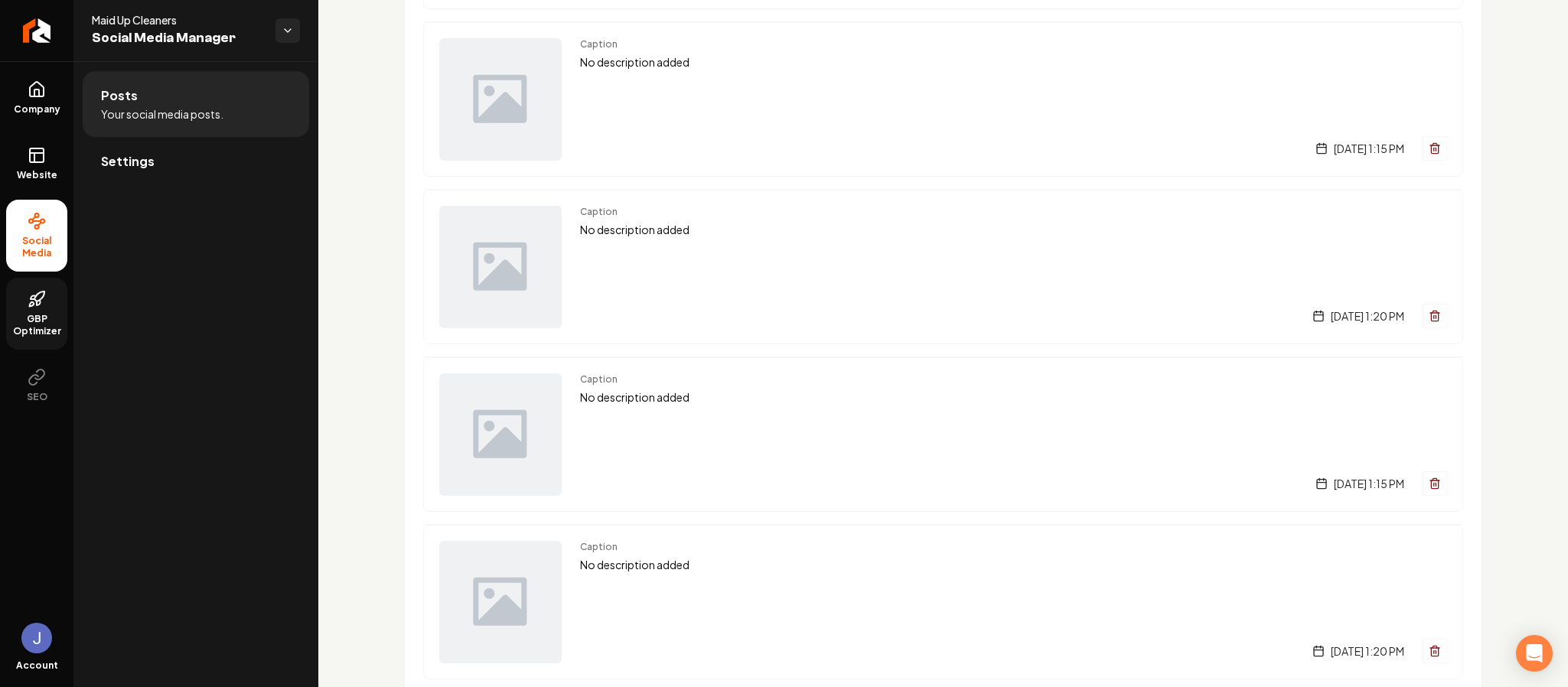
click at [39, 299] on icon at bounding box center [37, 299] width 18 height 18
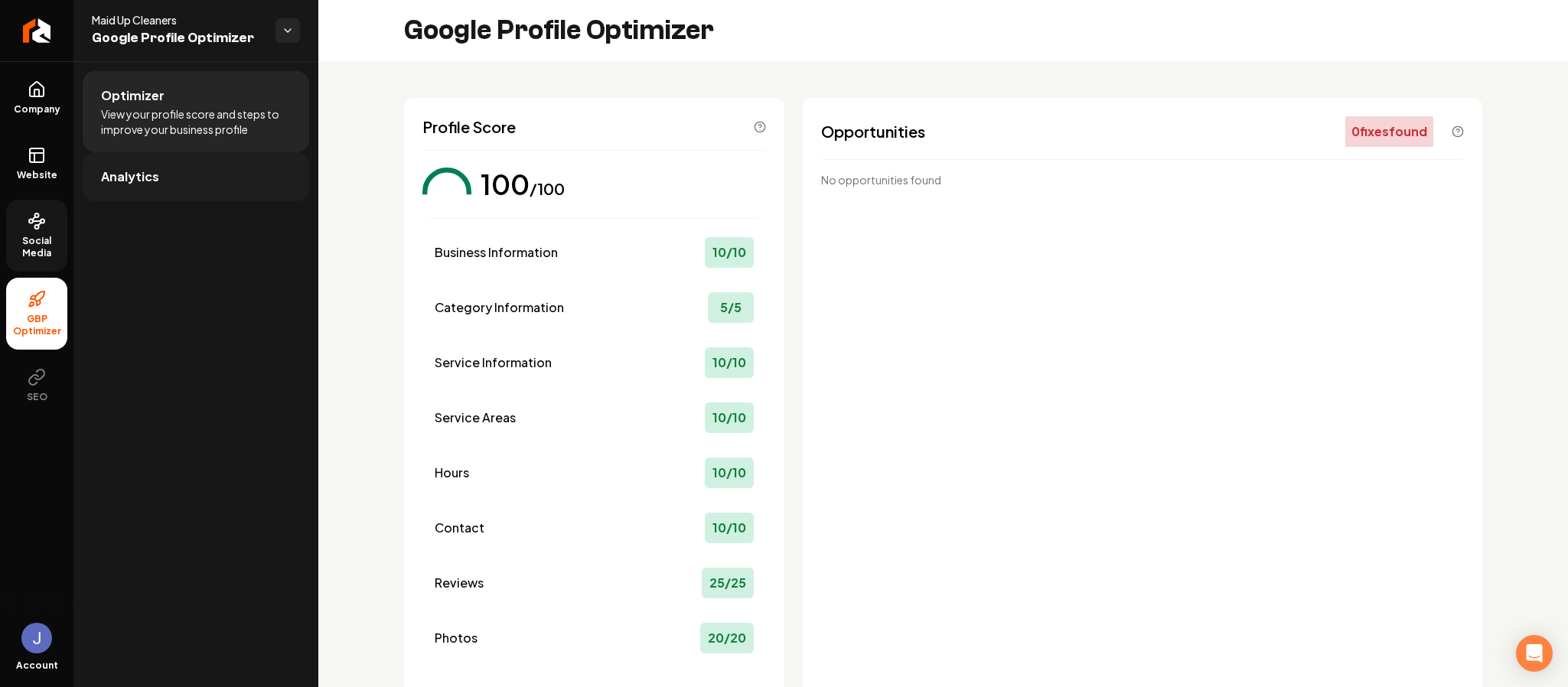
click at [163, 188] on link "Analytics" at bounding box center [196, 176] width 226 height 49
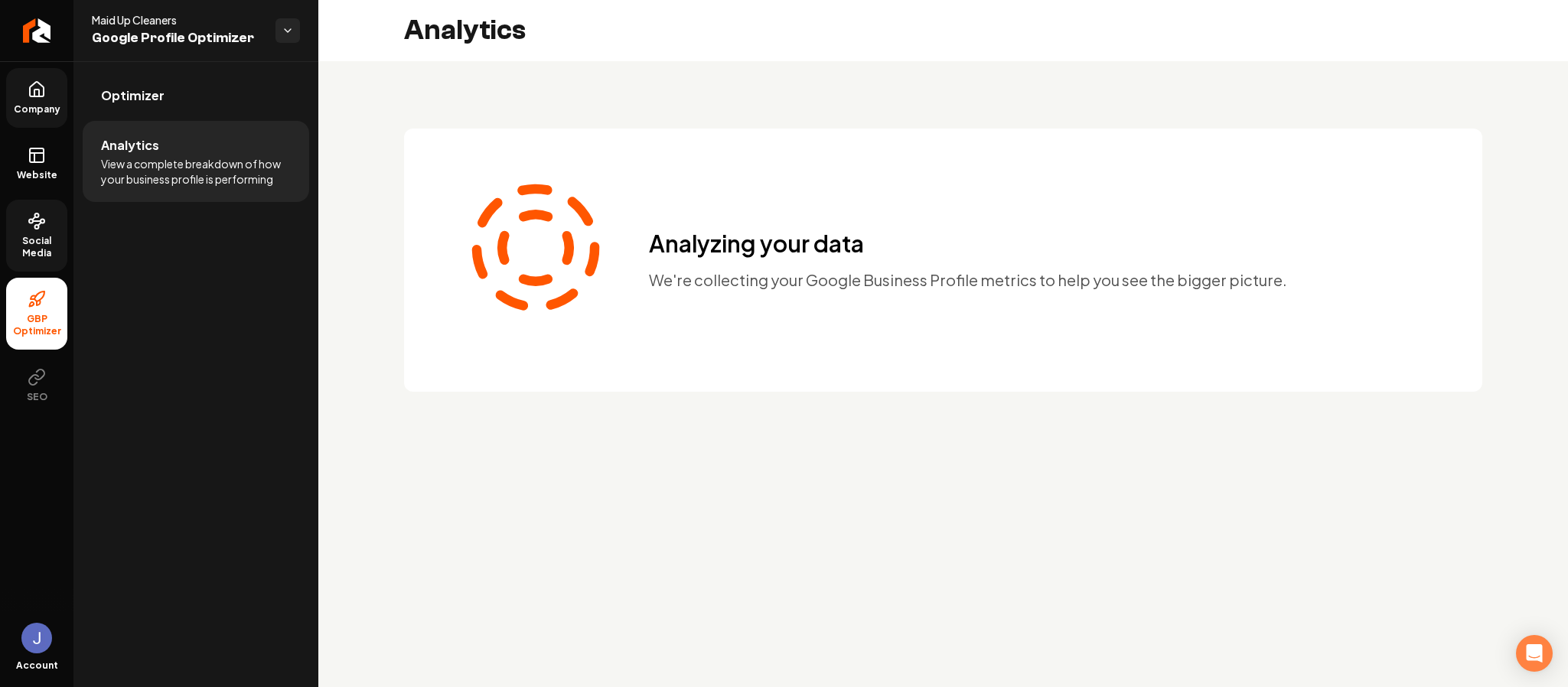
click at [40, 75] on link "Company" at bounding box center [37, 97] width 62 height 60
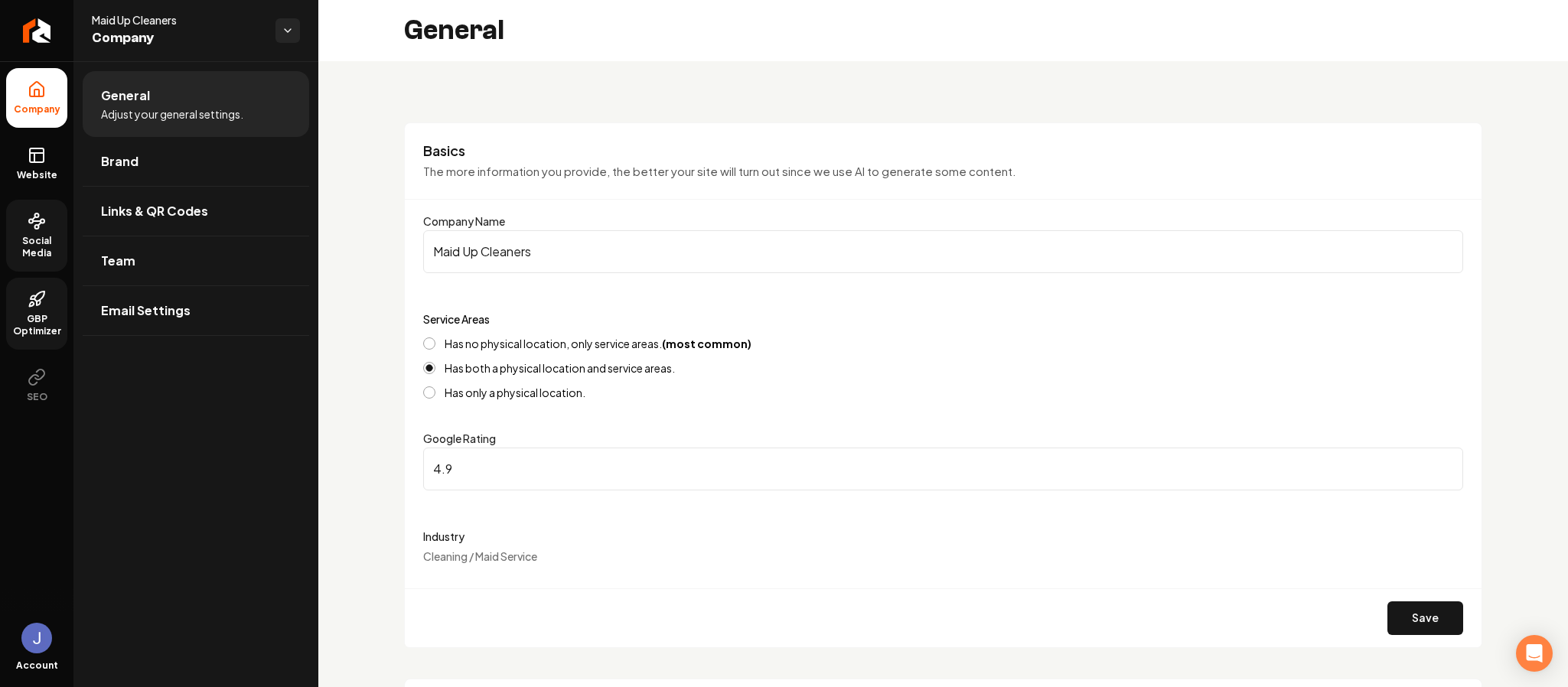
drag, startPoint x: 499, startPoint y: 475, endPoint x: 258, endPoint y: 455, distance: 241.8
click at [258, 455] on div "**********" at bounding box center [784, 344] width 1568 height 687
click at [1403, 628] on button "Save" at bounding box center [1426, 617] width 75 height 34
type input "5"
click at [35, 232] on link "Social Media" at bounding box center [37, 235] width 62 height 72
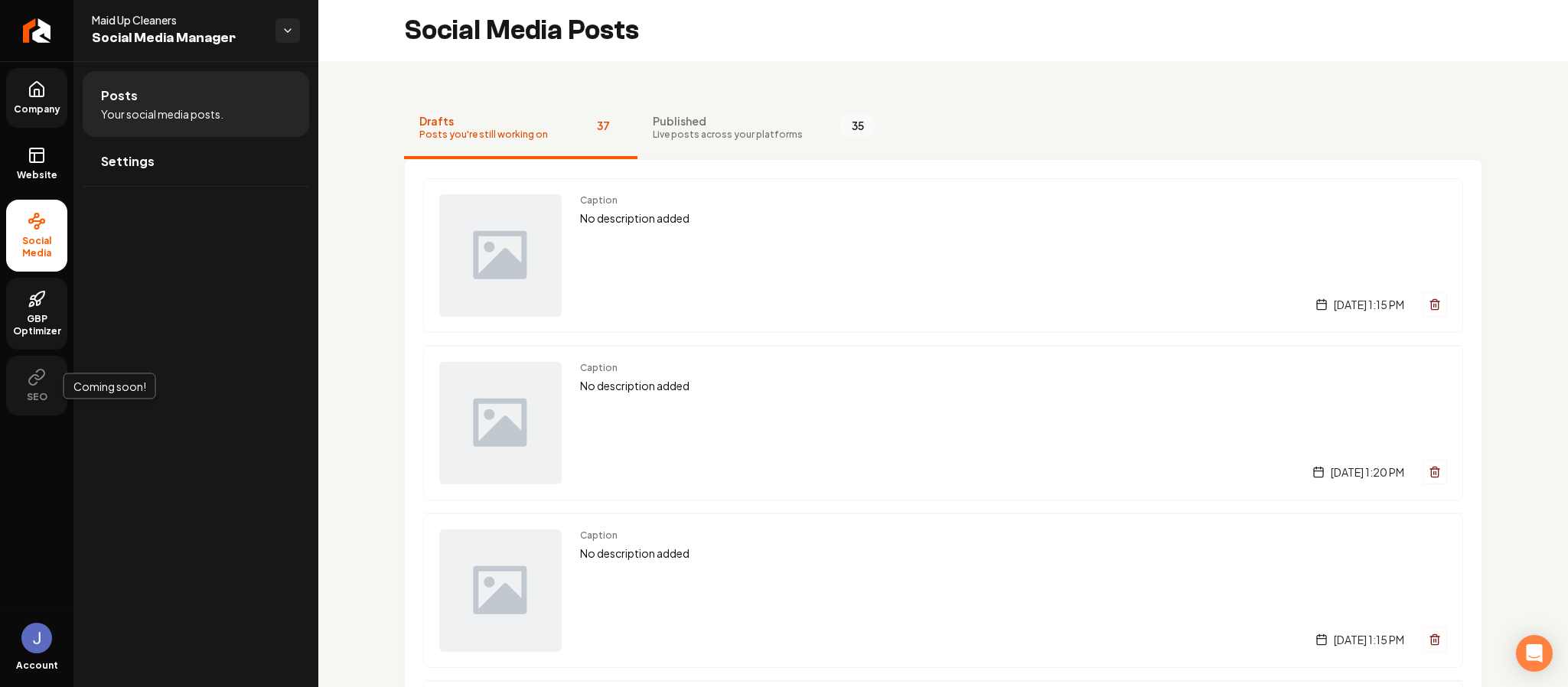
click at [33, 379] on icon at bounding box center [37, 377] width 18 height 18
click at [29, 295] on icon at bounding box center [37, 299] width 18 height 18
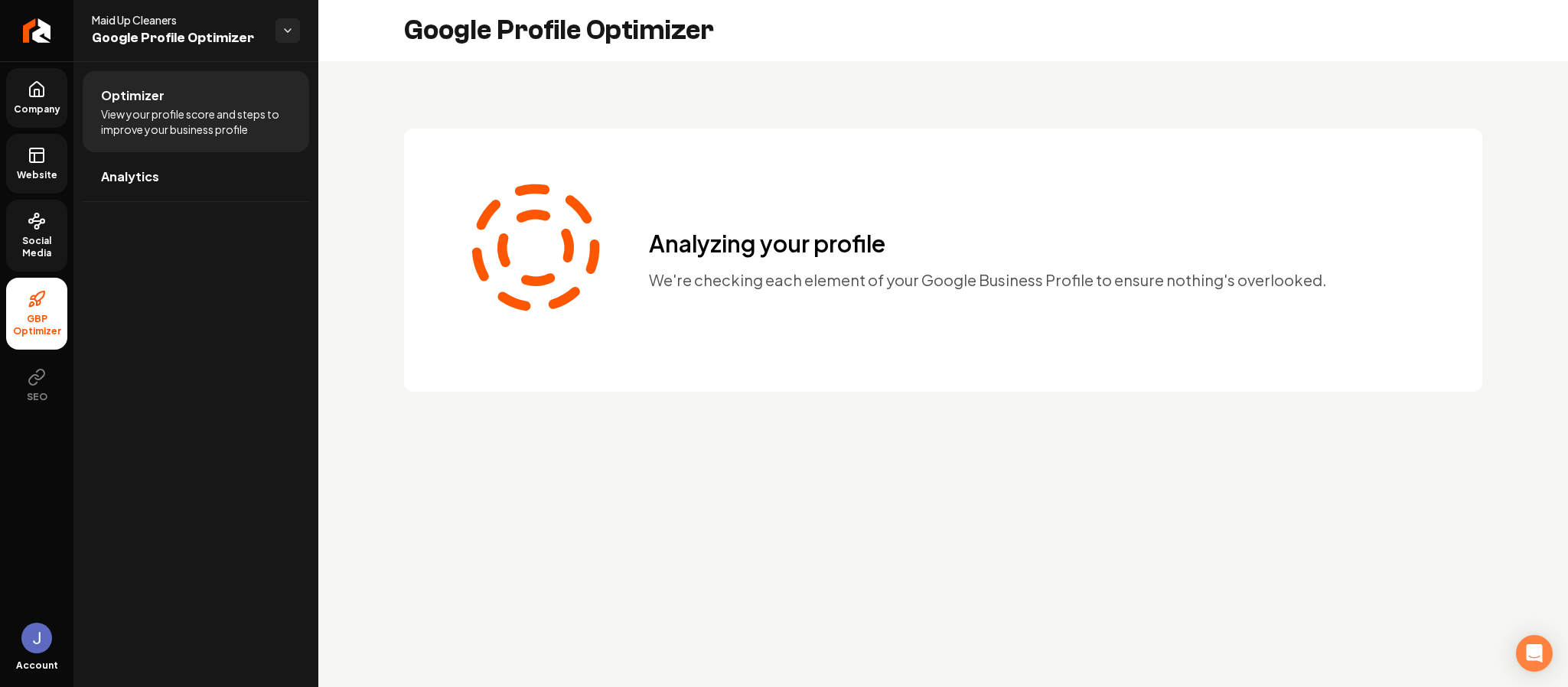
click at [25, 165] on link "Website" at bounding box center [37, 163] width 62 height 60
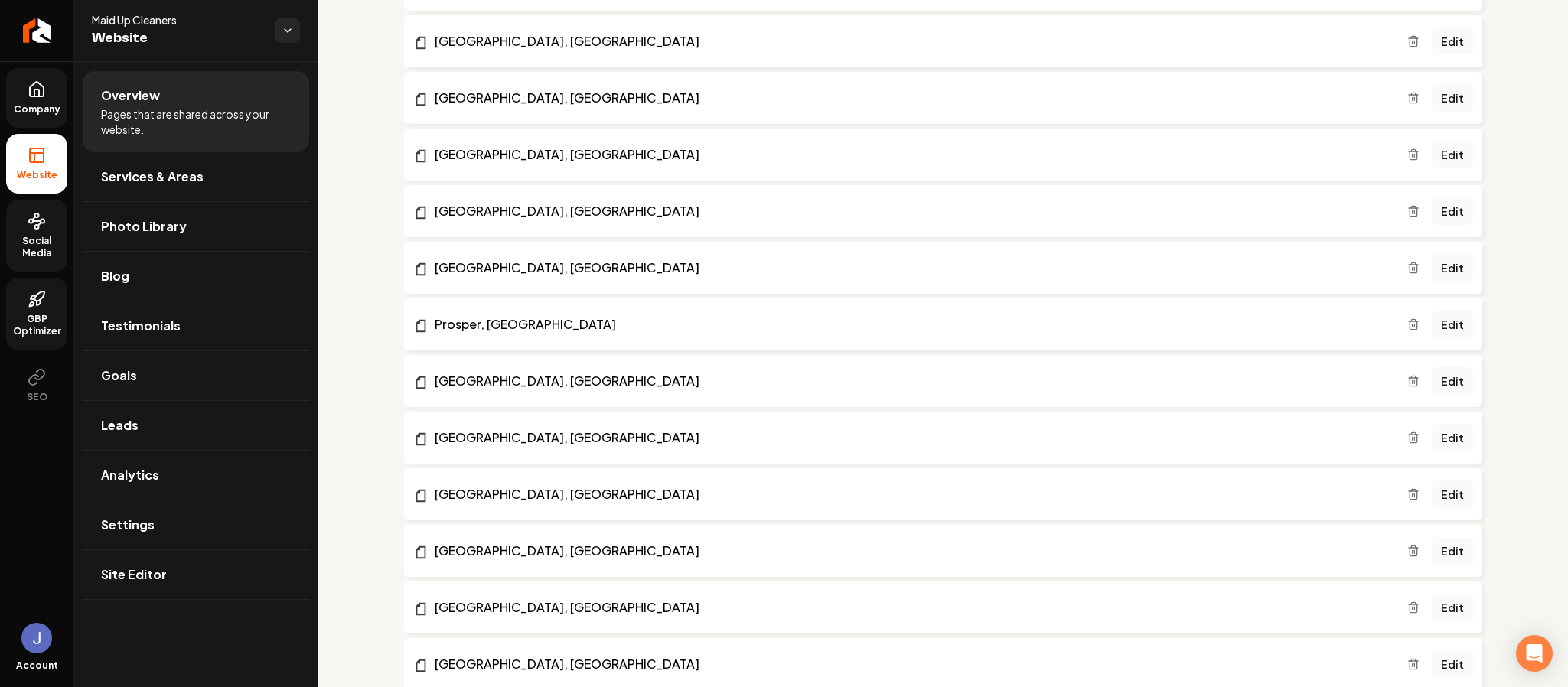
scroll to position [1830, 0]
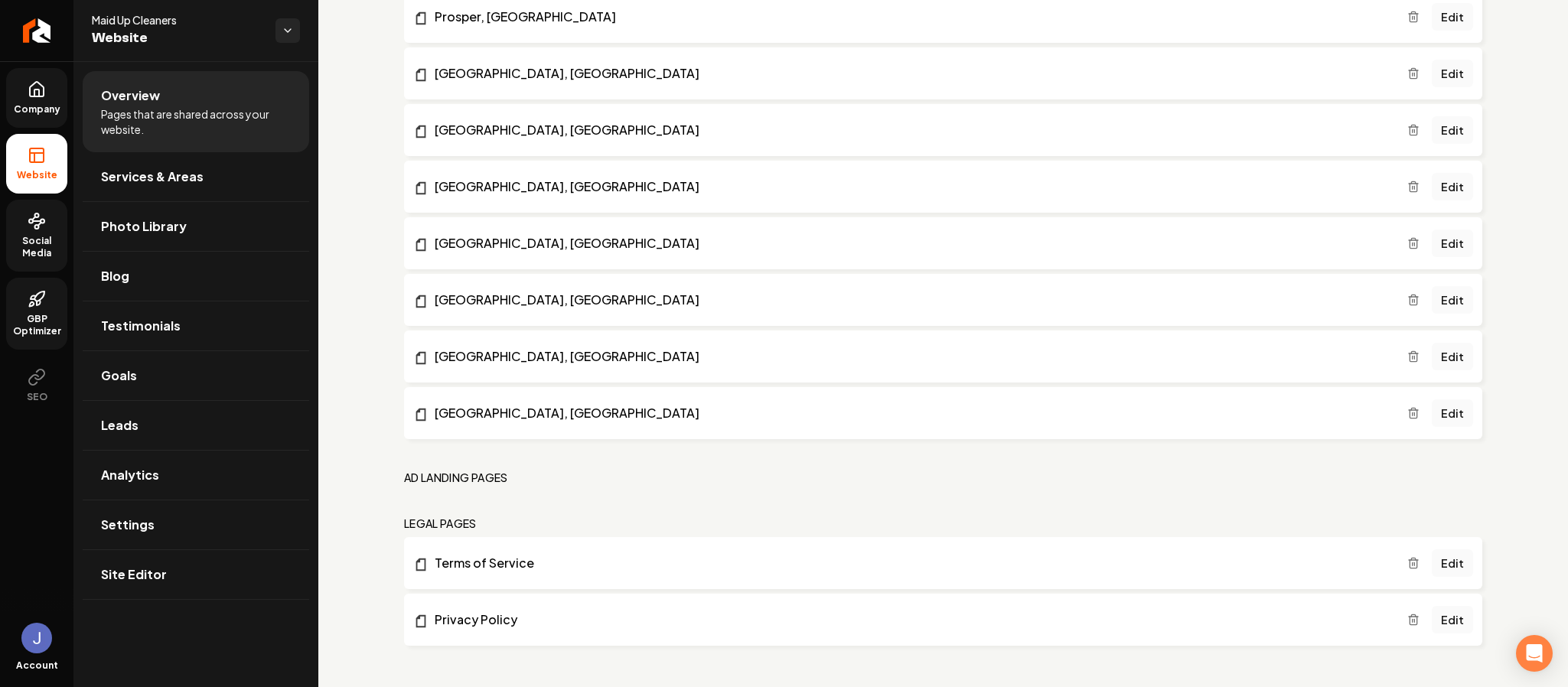
click at [43, 96] on icon at bounding box center [36, 89] width 14 height 15
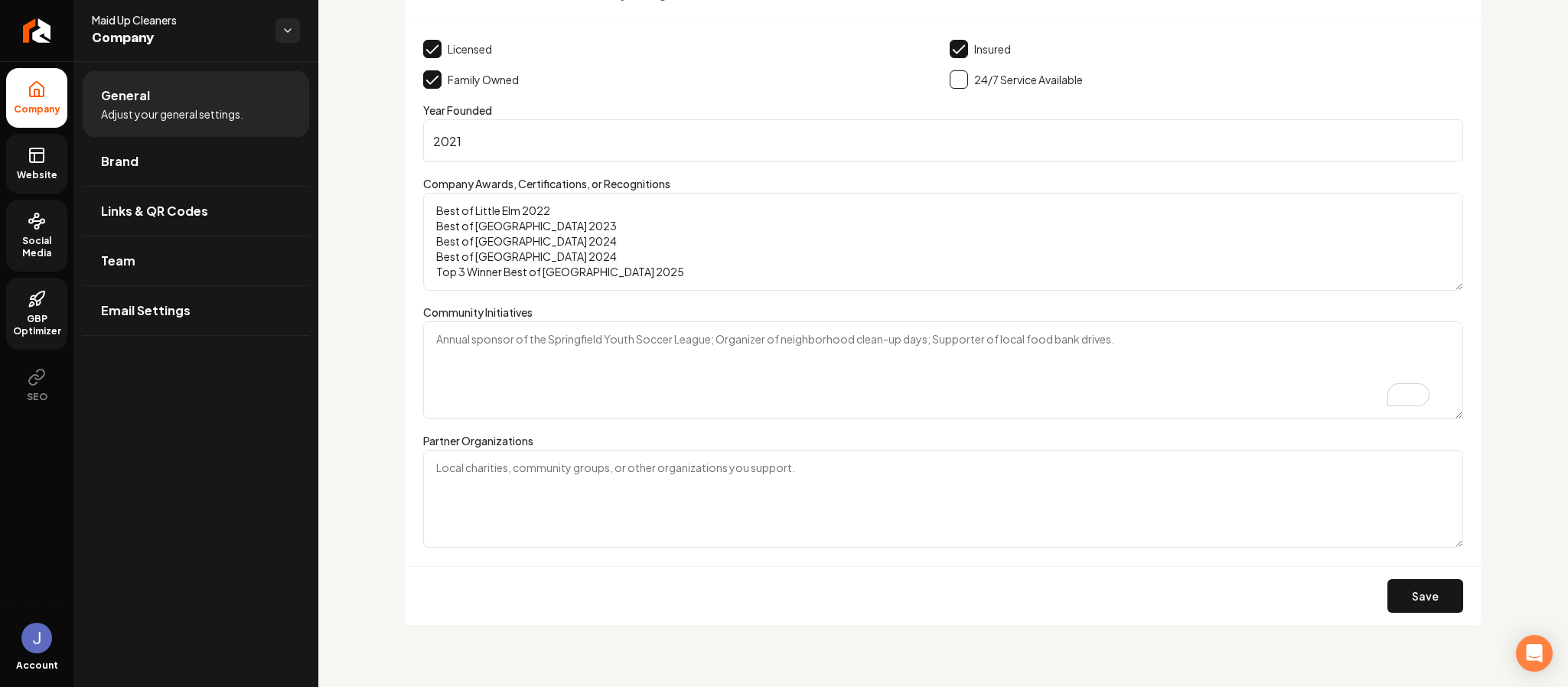
scroll to position [2318, 0]
click at [165, 168] on link "Brand" at bounding box center [196, 161] width 226 height 49
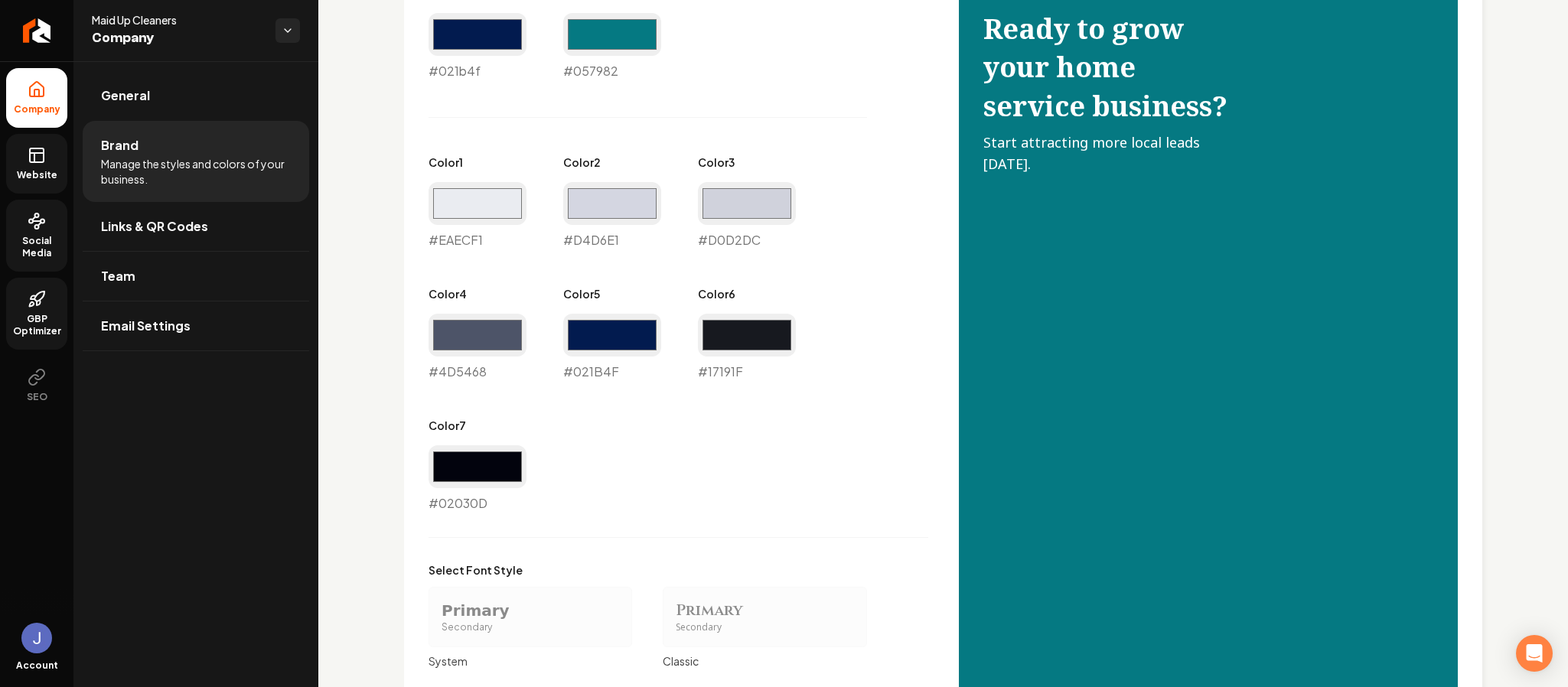
scroll to position [738, 0]
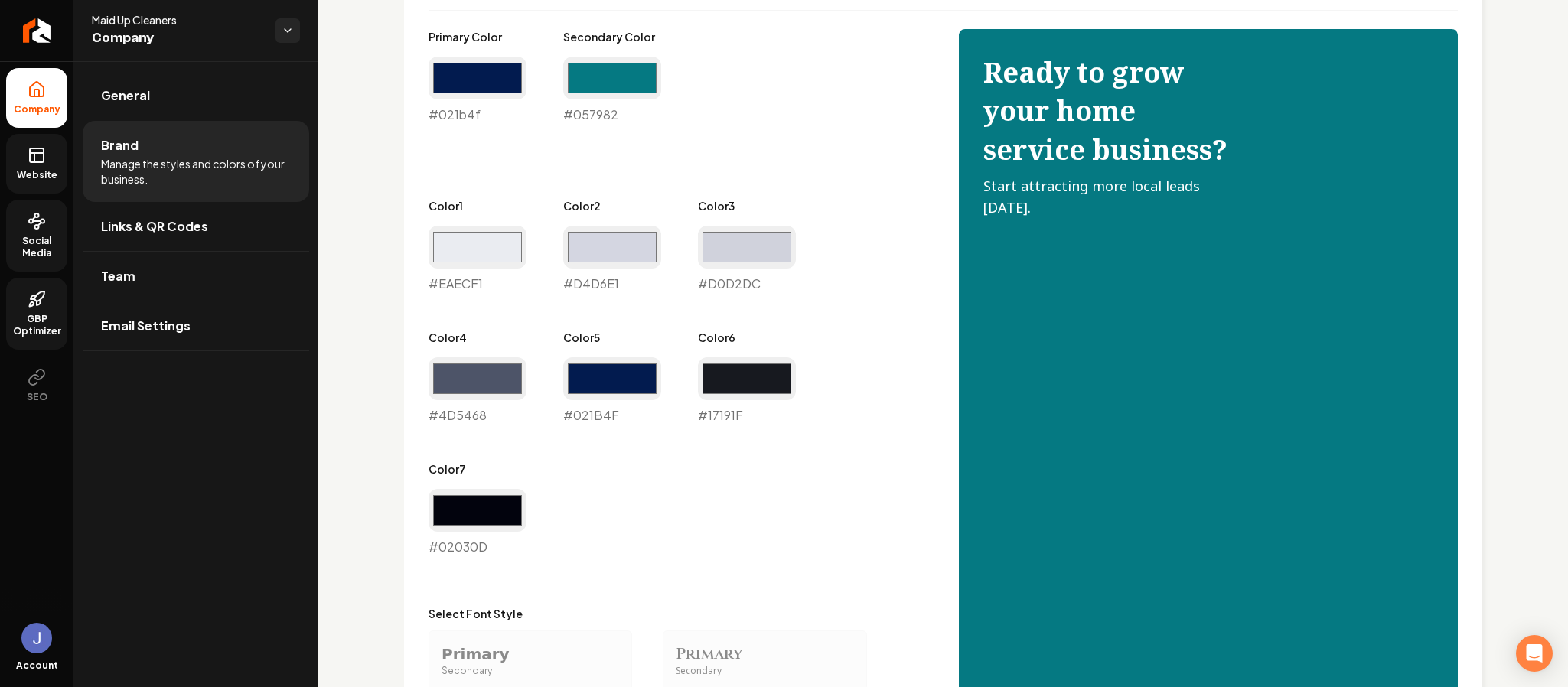
drag, startPoint x: 728, startPoint y: 351, endPoint x: 730, endPoint y: 359, distance: 8.2
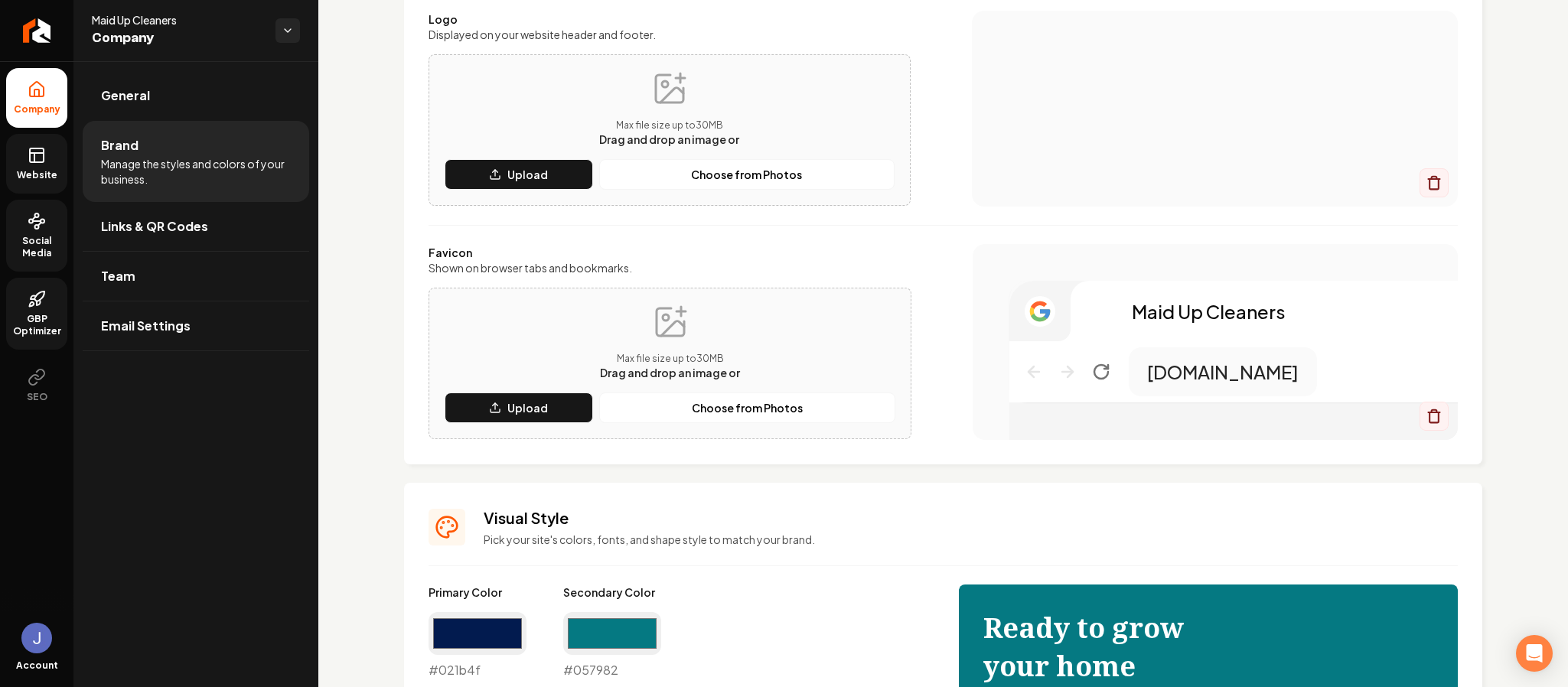
scroll to position [230, 0]
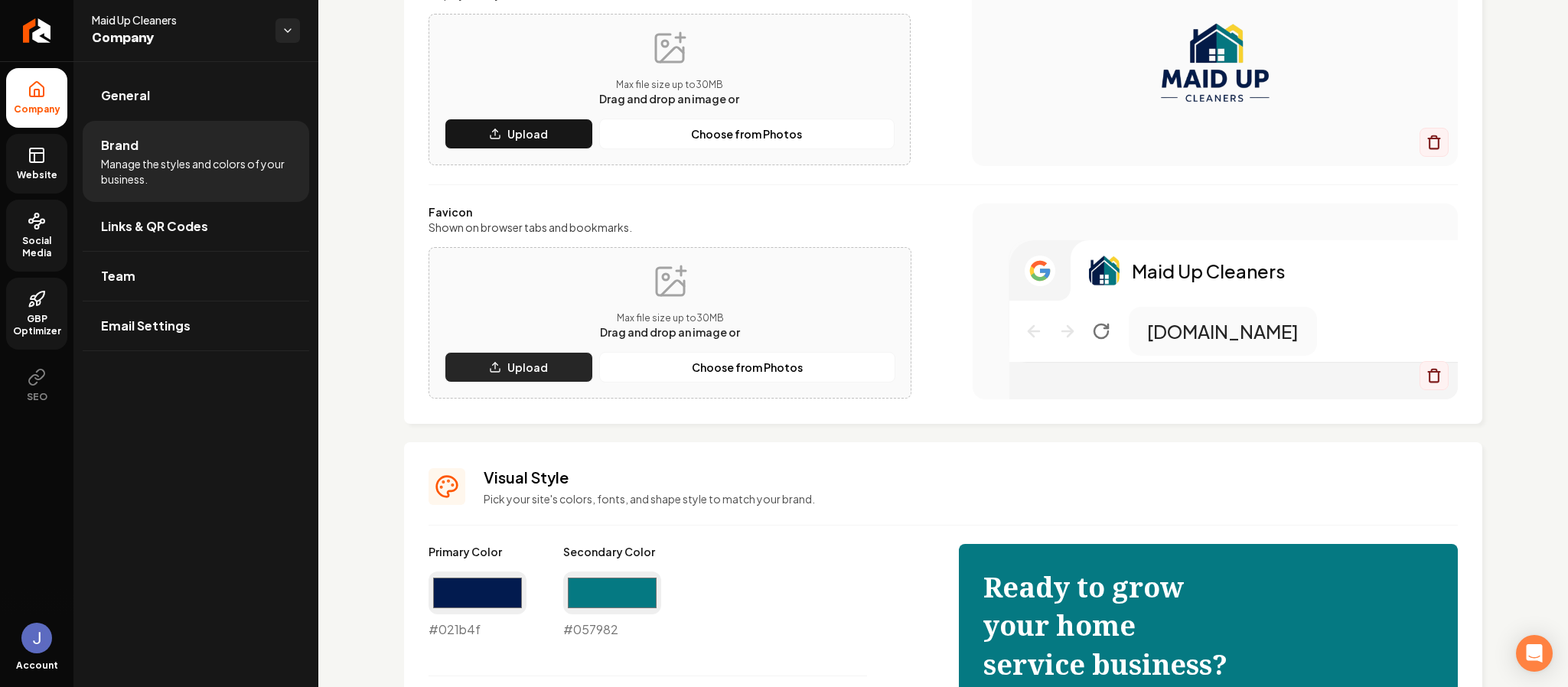
click at [540, 365] on p "Upload" at bounding box center [528, 366] width 40 height 16
click at [724, 363] on p "Choose from Photos" at bounding box center [747, 366] width 111 height 16
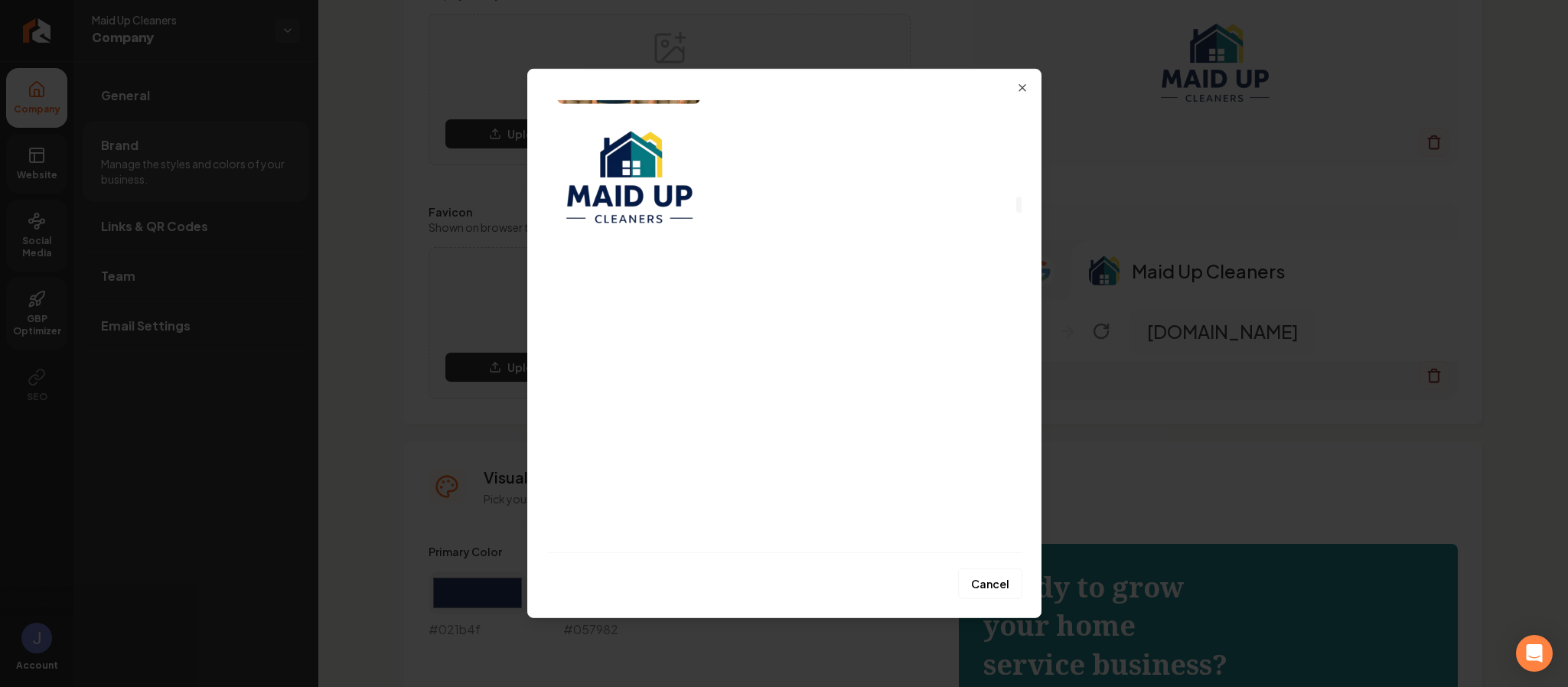
scroll to position [2639, 0]
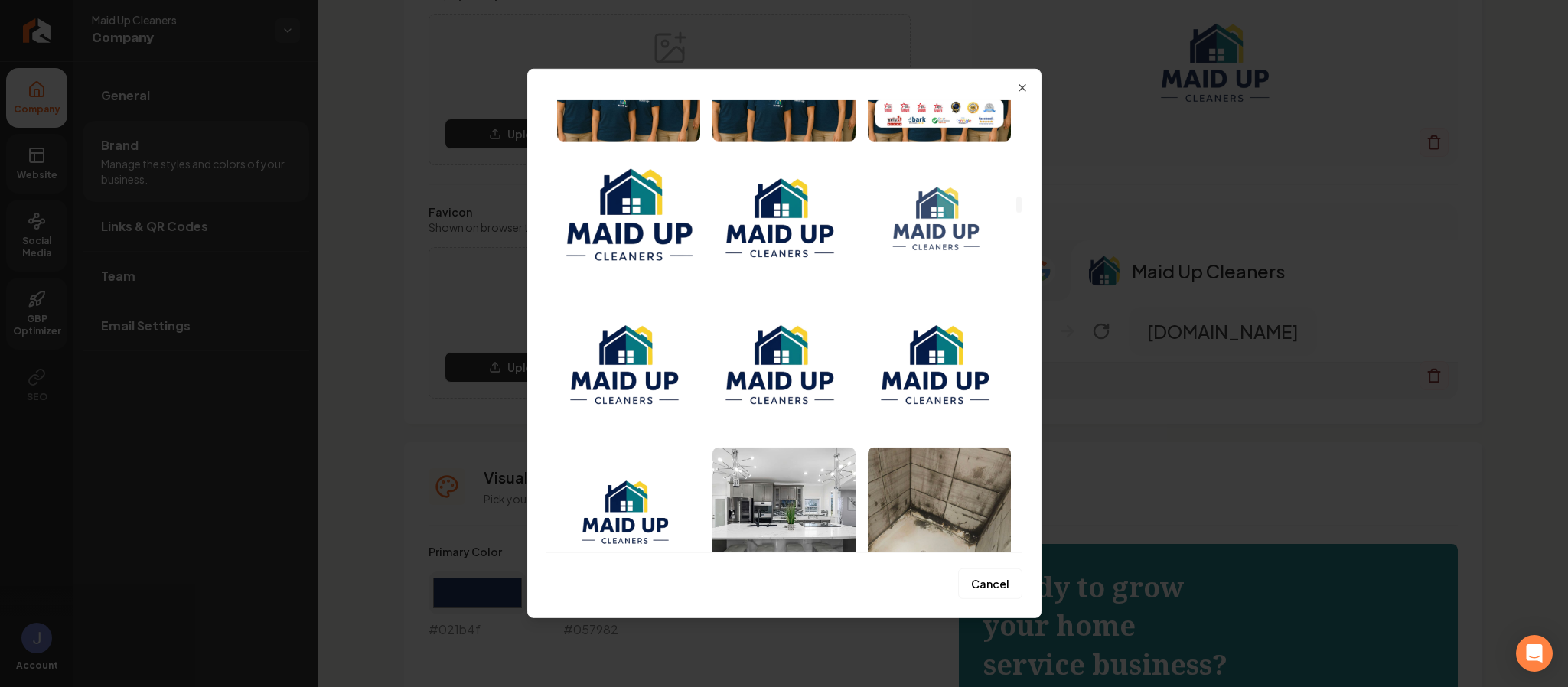
click at [912, 227] on img "Select image image_6822b7dc432c476416a30c7c.png" at bounding box center [939, 220] width 143 height 135
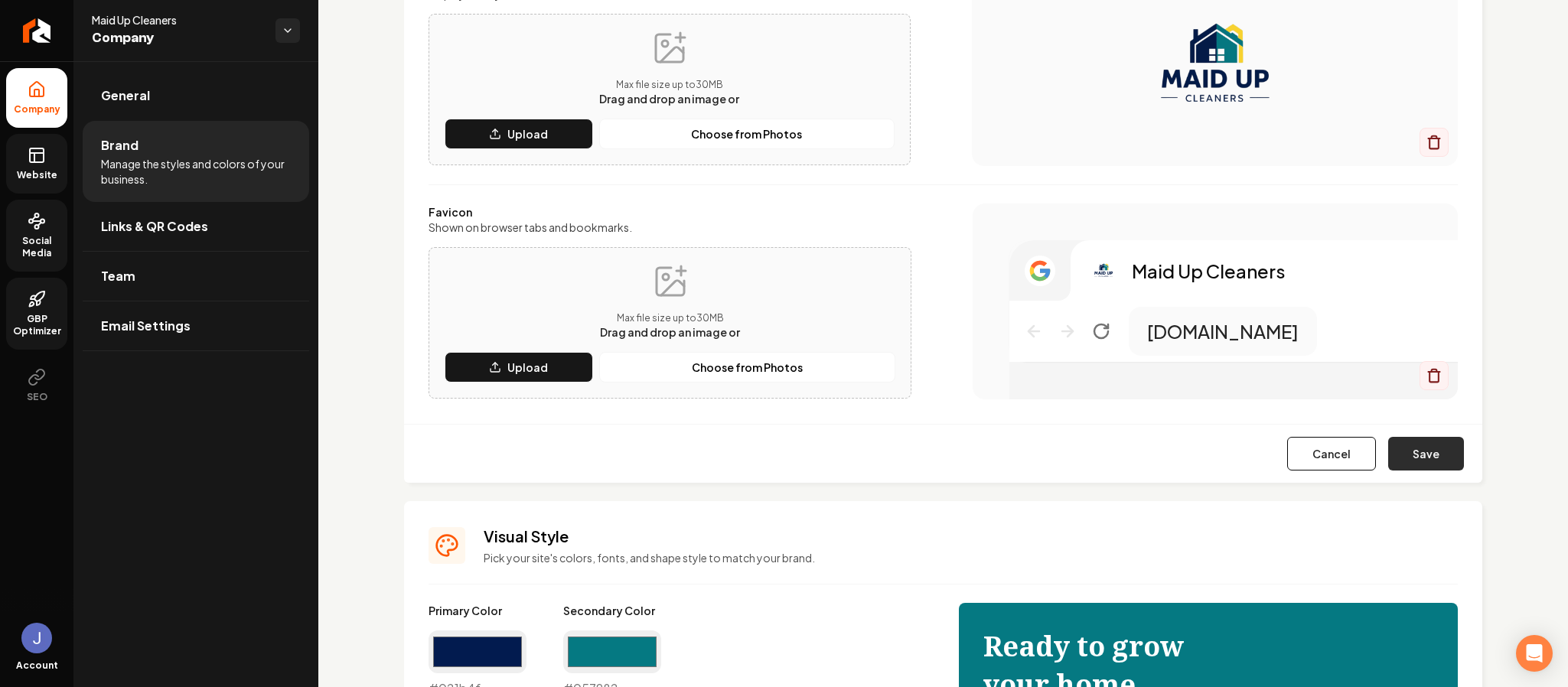
click at [1406, 457] on button "Save" at bounding box center [1426, 453] width 75 height 34
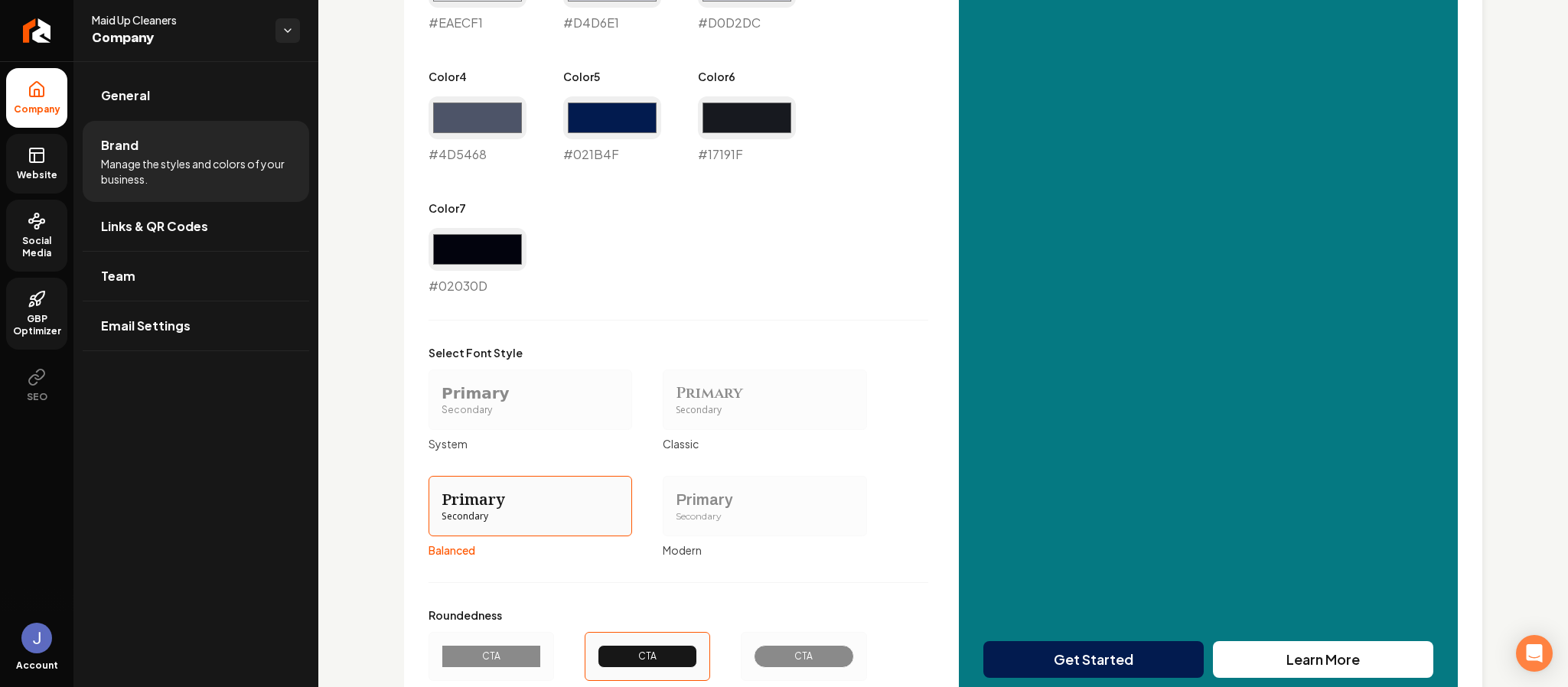
scroll to position [1083, 0]
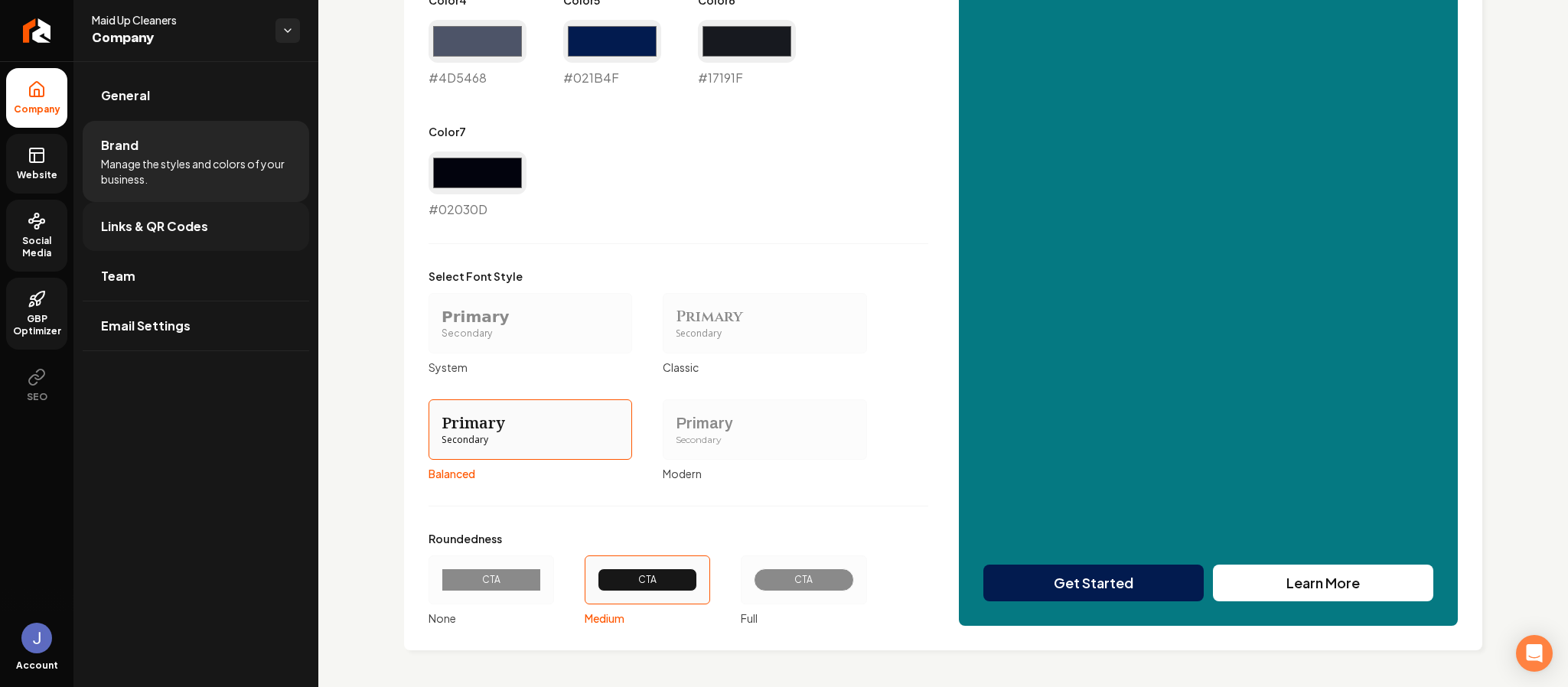
click at [175, 222] on span "Links & QR Codes" at bounding box center [154, 226] width 108 height 18
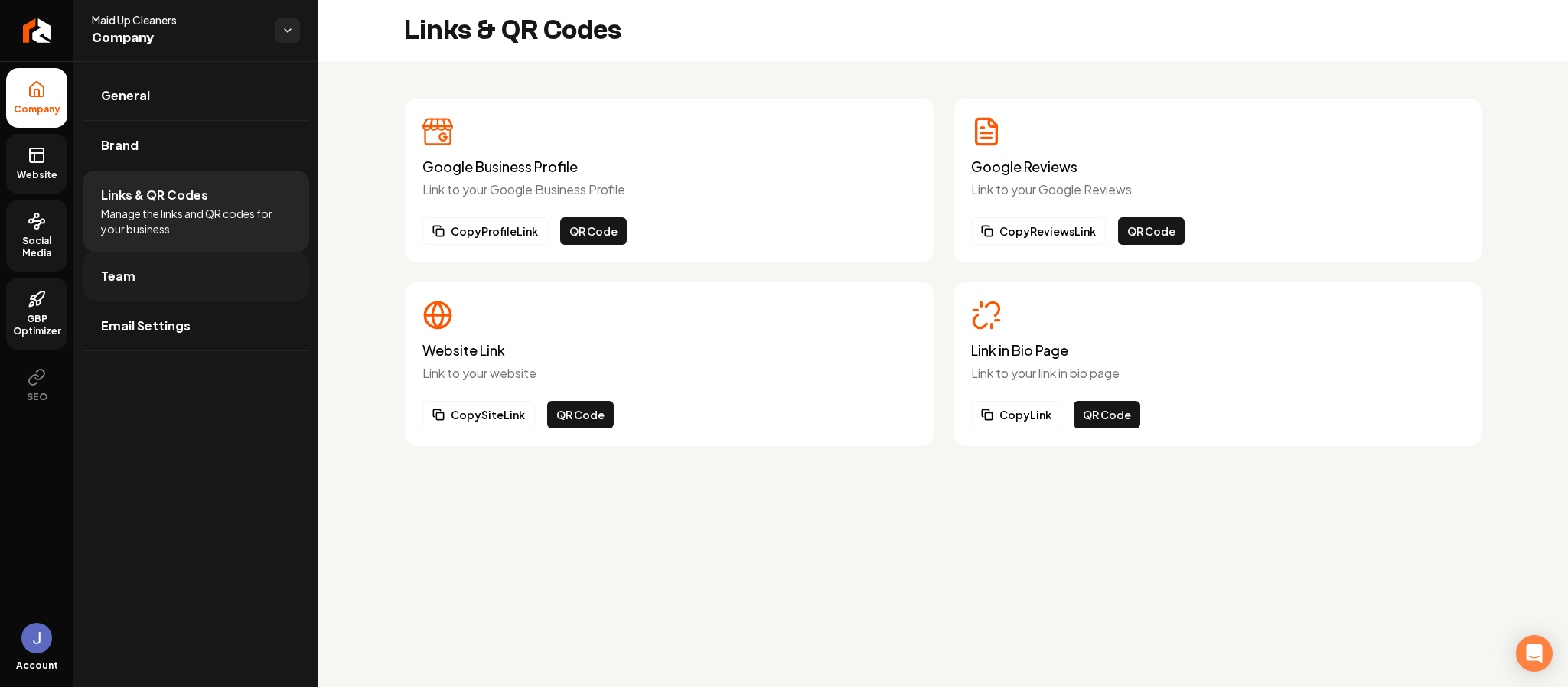
click at [163, 268] on link "Team" at bounding box center [196, 276] width 226 height 49
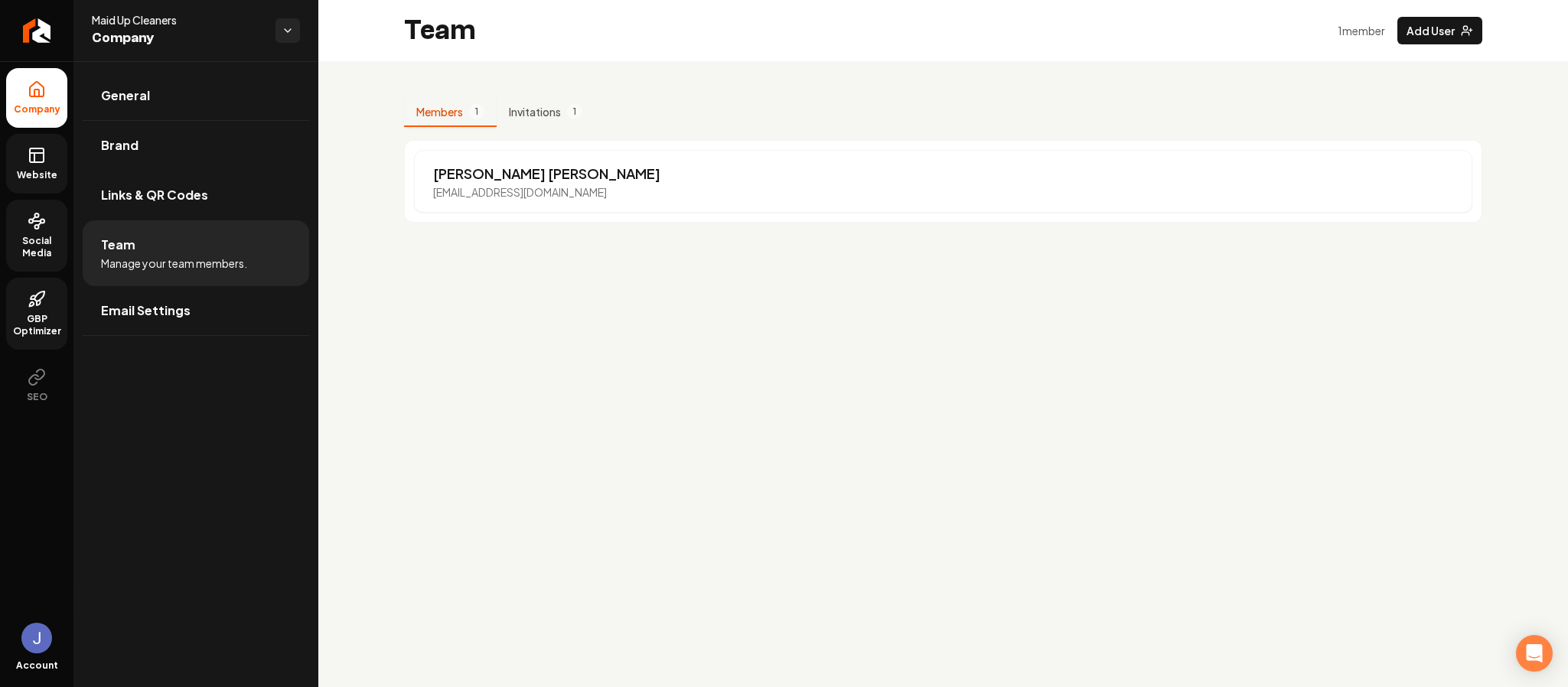
click at [52, 153] on link "Website" at bounding box center [37, 163] width 62 height 60
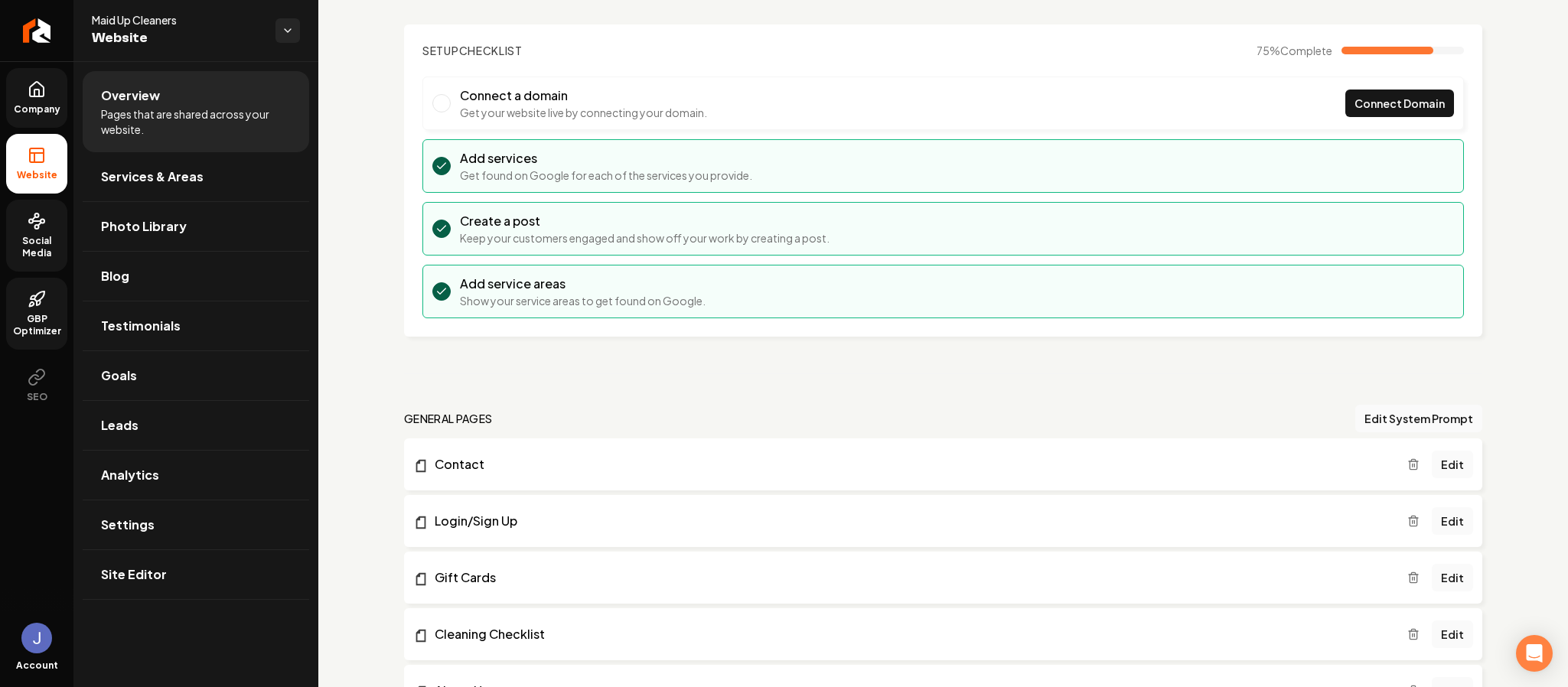
scroll to position [459, 0]
